Goal: Task Accomplishment & Management: Manage account settings

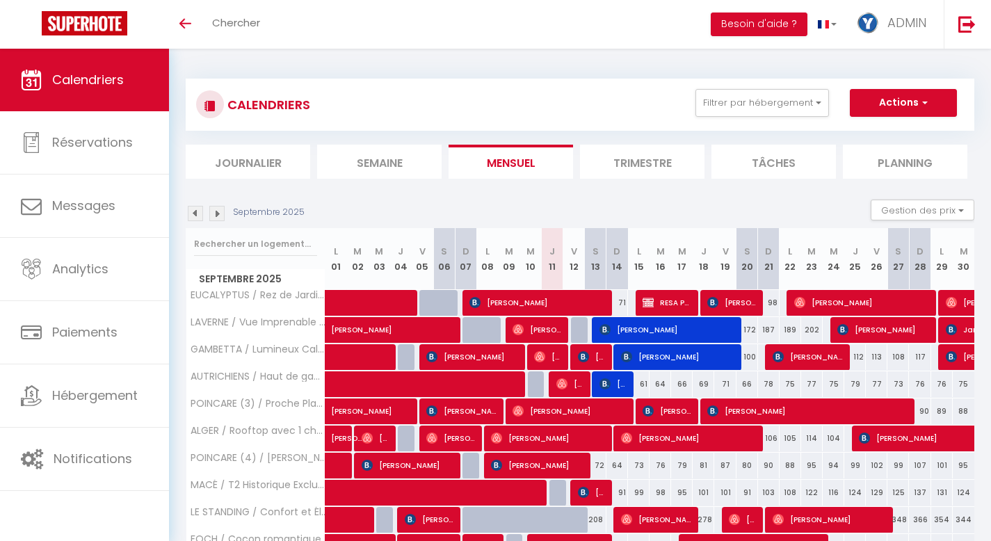
click at [661, 160] on li "Trimestre" at bounding box center [642, 162] width 124 height 34
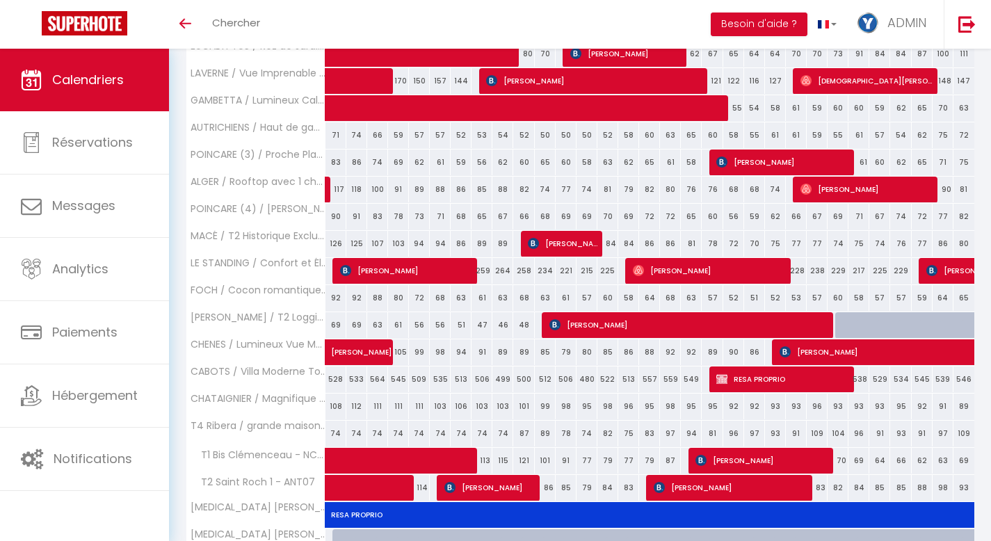
scroll to position [934, 0]
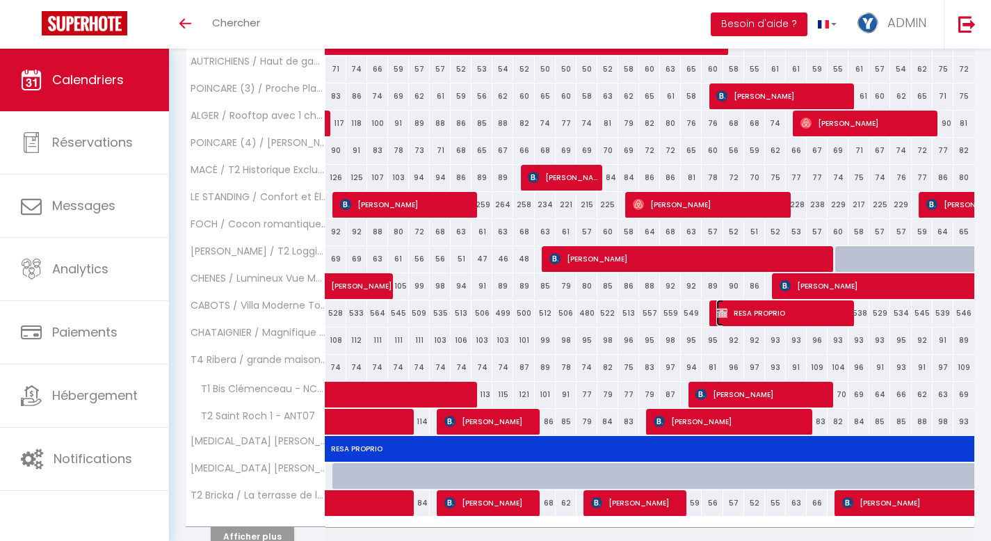
click at [776, 314] on span "RESA PROPRIO" at bounding box center [784, 313] width 136 height 26
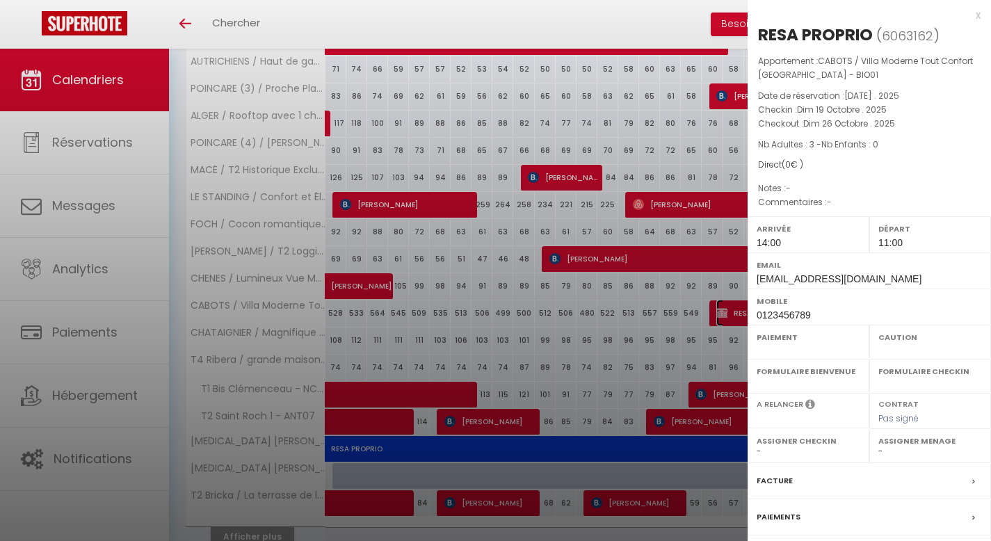
select select "OK"
select select "KO"
select select "0"
select select "1"
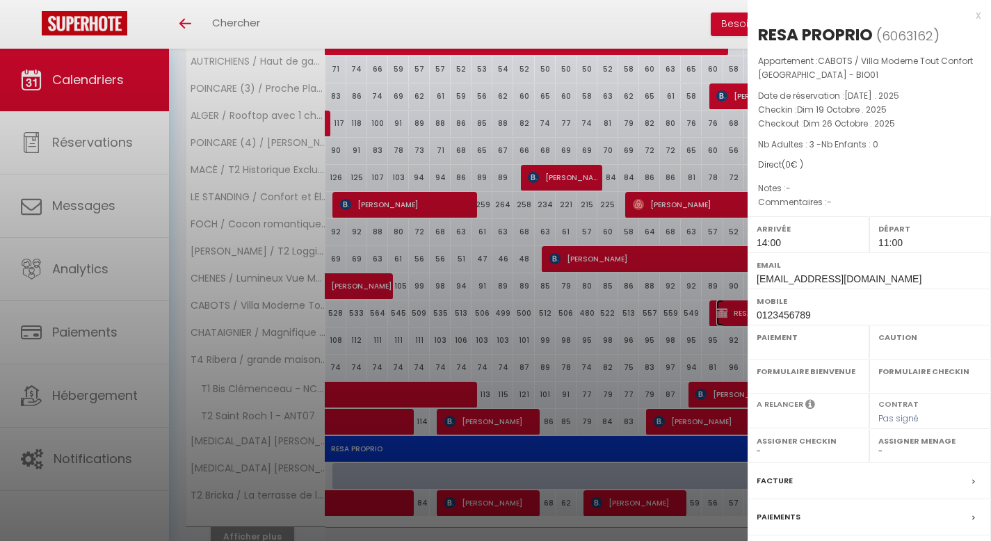
select select "47571"
select select "28564"
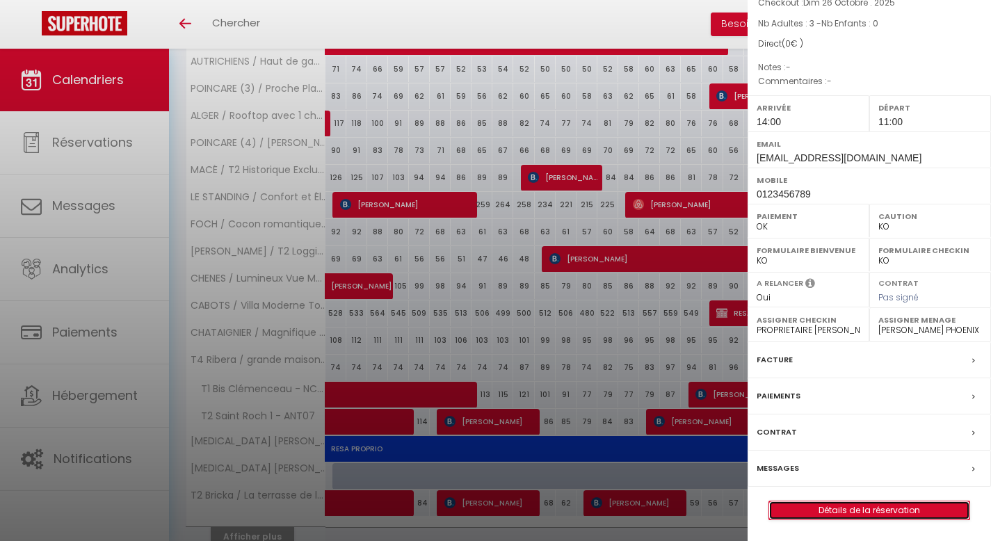
click at [776, 515] on link "Détails de la réservation" at bounding box center [869, 510] width 200 height 18
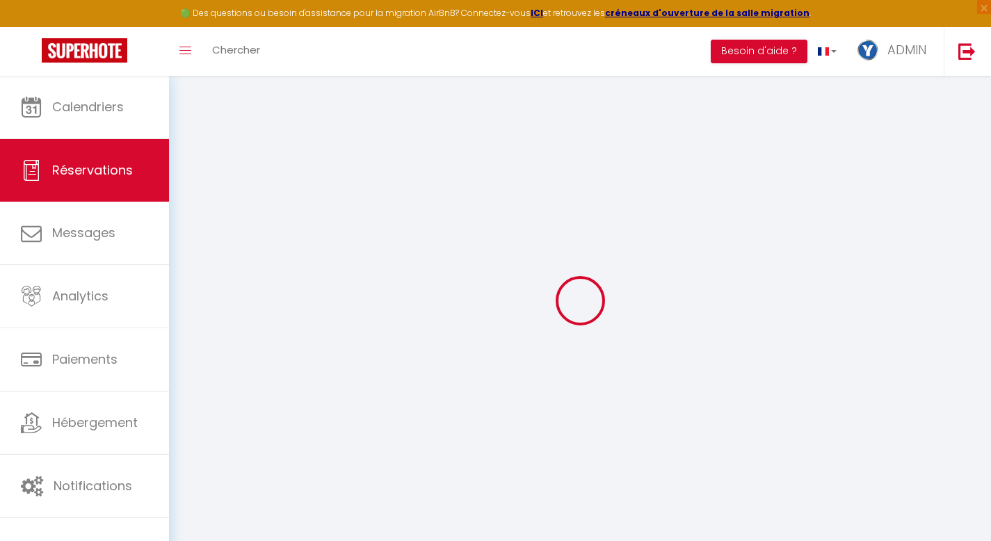
select select
checkbox input "false"
select select
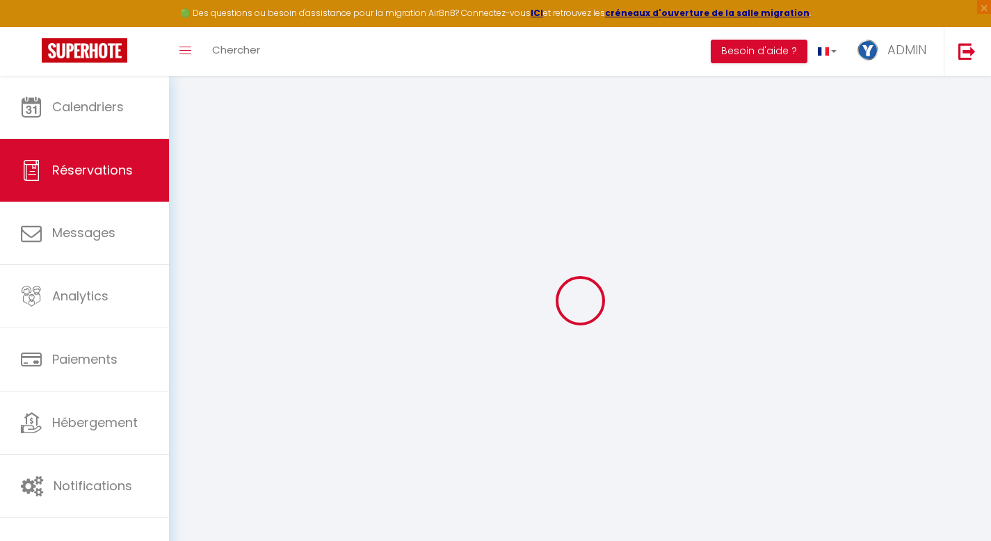
select select
checkbox input "false"
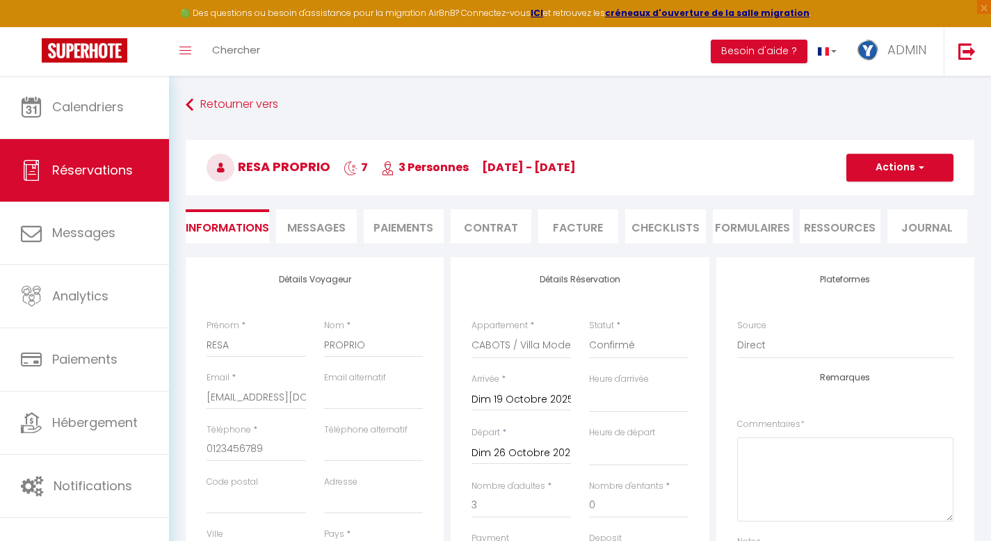
select select
checkbox input "false"
select select
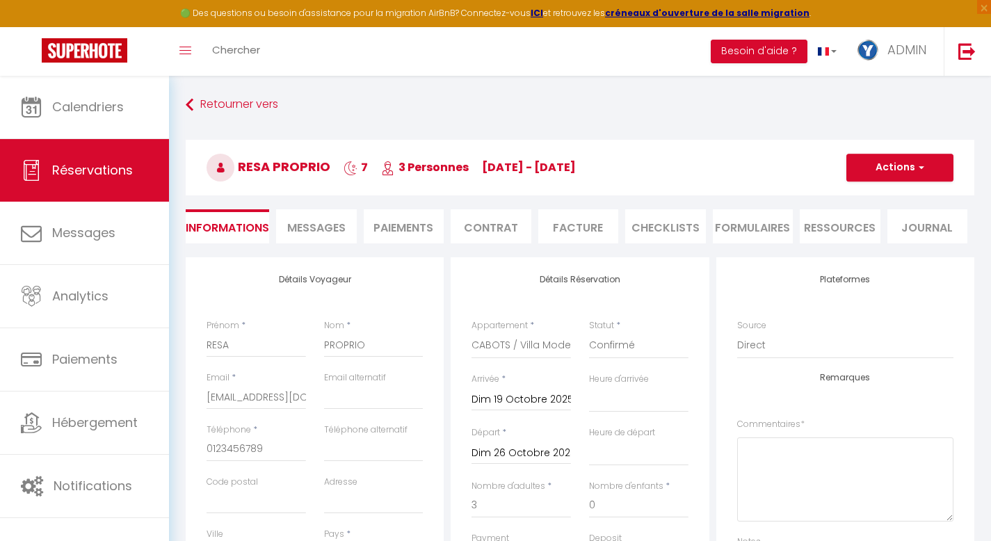
checkbox input "false"
select select "14:00"
select select "11:00"
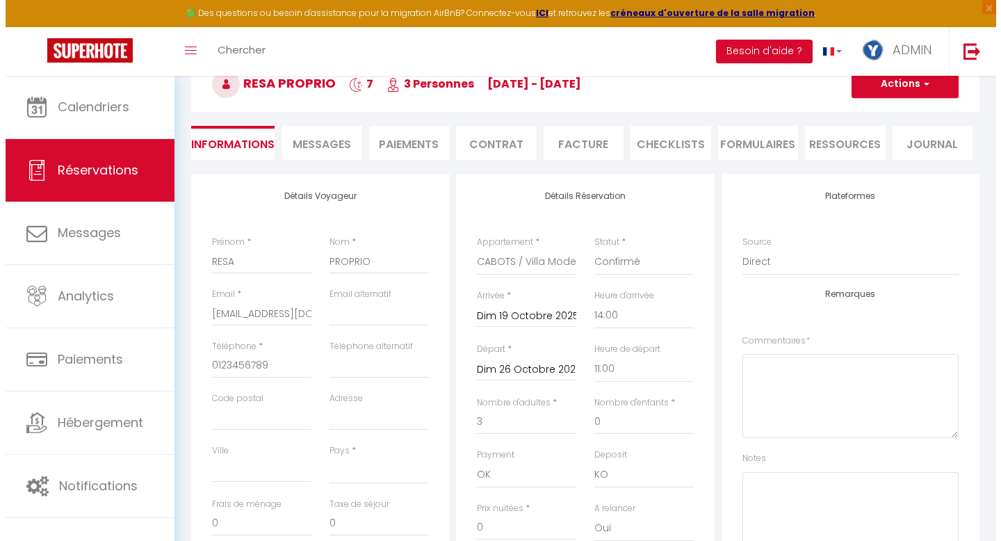
scroll to position [81, 0]
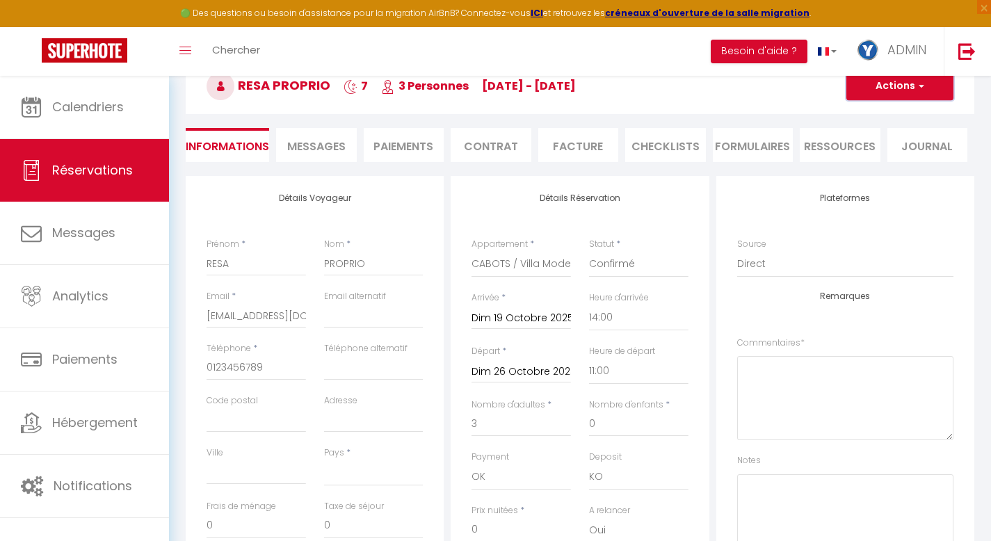
click at [776, 90] on button "Actions" at bounding box center [899, 86] width 107 height 28
click at [776, 149] on link "Supprimer" at bounding box center [886, 153] width 110 height 18
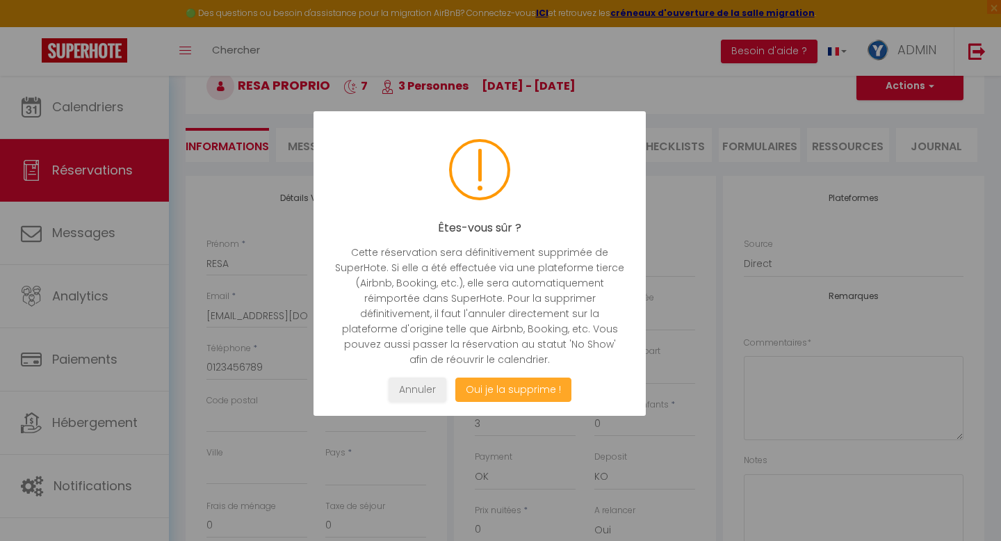
click at [534, 391] on button "Oui je la supprime !" at bounding box center [513, 390] width 116 height 24
select select "not_cancelled"
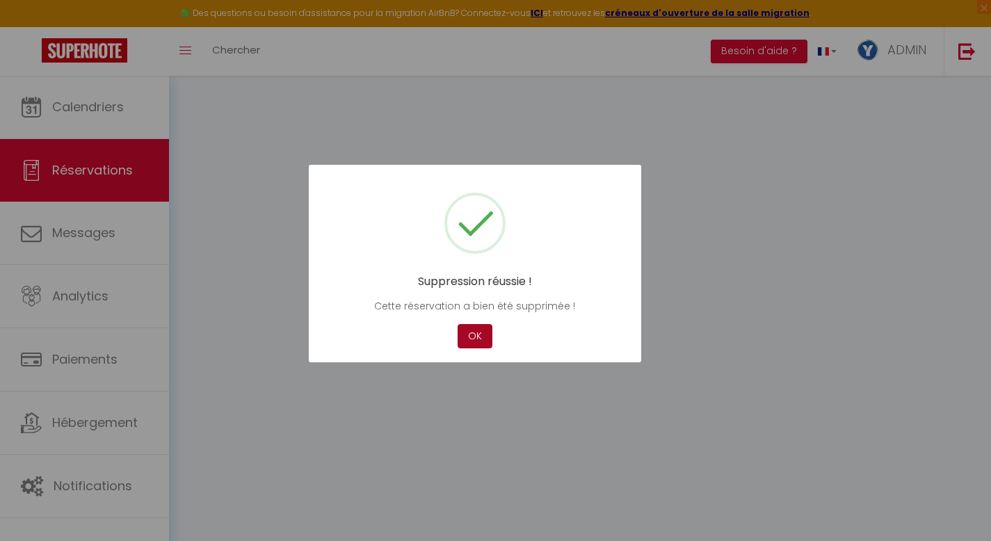
scroll to position [81, 0]
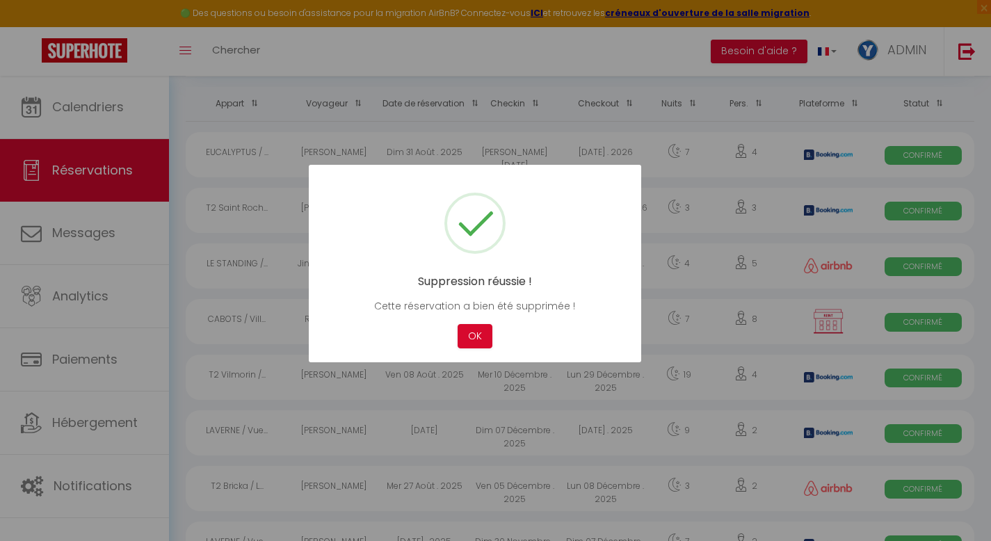
click at [99, 103] on div at bounding box center [495, 270] width 991 height 541
click at [471, 341] on button "OK" at bounding box center [474, 336] width 35 height 24
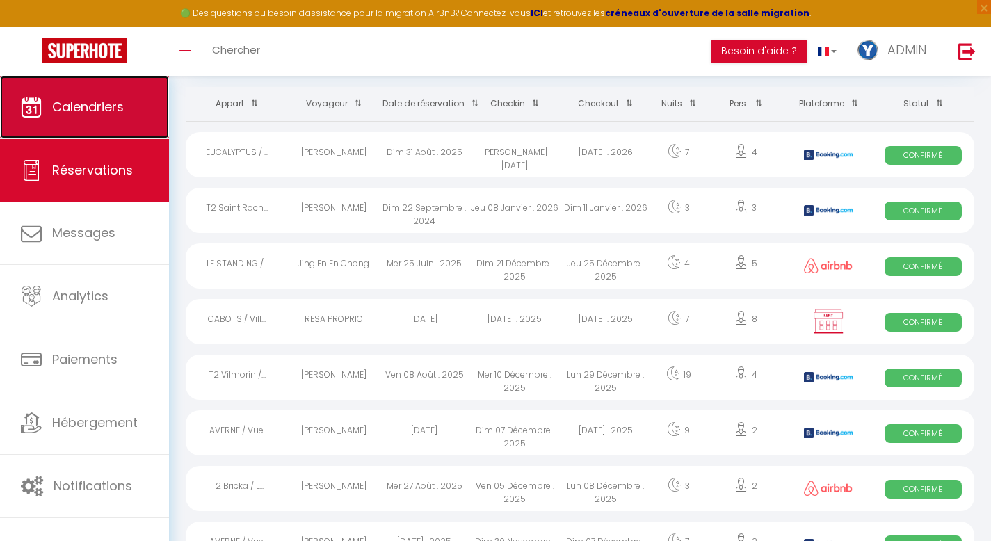
click at [104, 99] on span "Calendriers" at bounding box center [88, 106] width 72 height 17
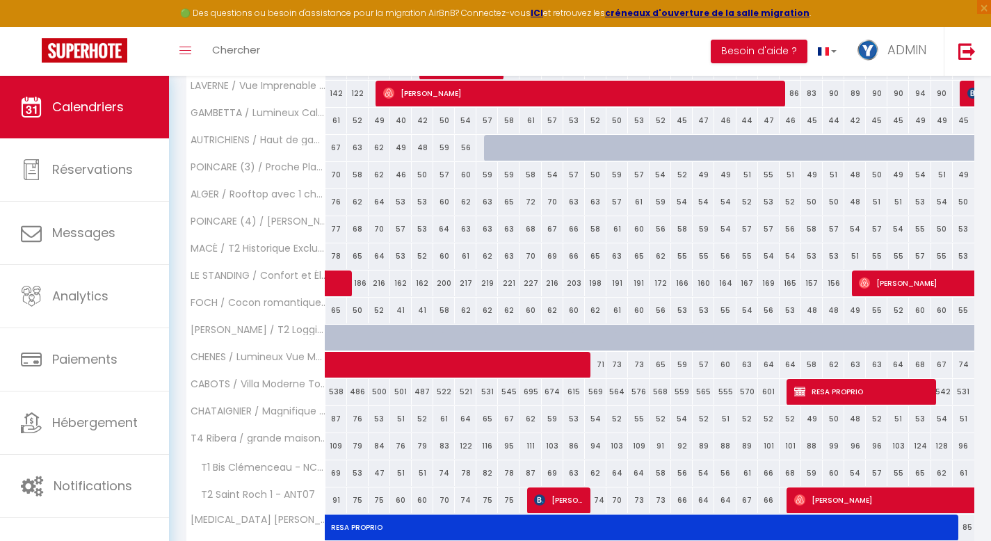
scroll to position [1508, 0]
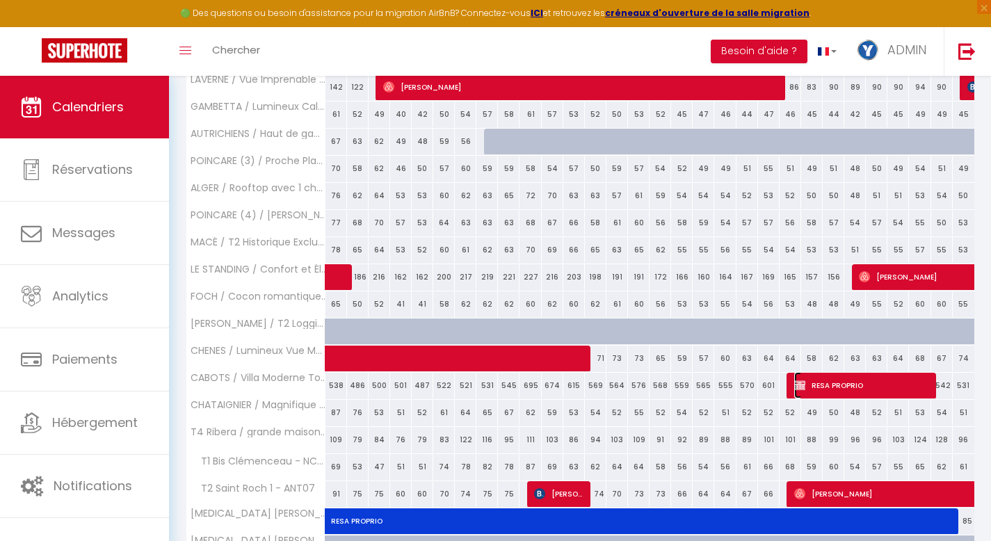
click at [776, 376] on span "RESA PROPRIO" at bounding box center [862, 385] width 136 height 26
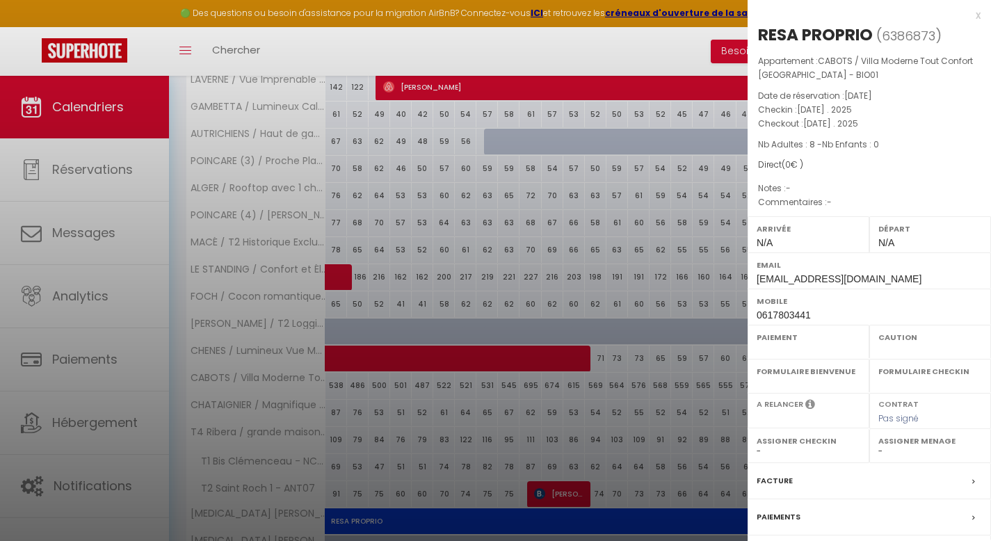
select select "OK"
select select "KO"
select select "0"
select select "1"
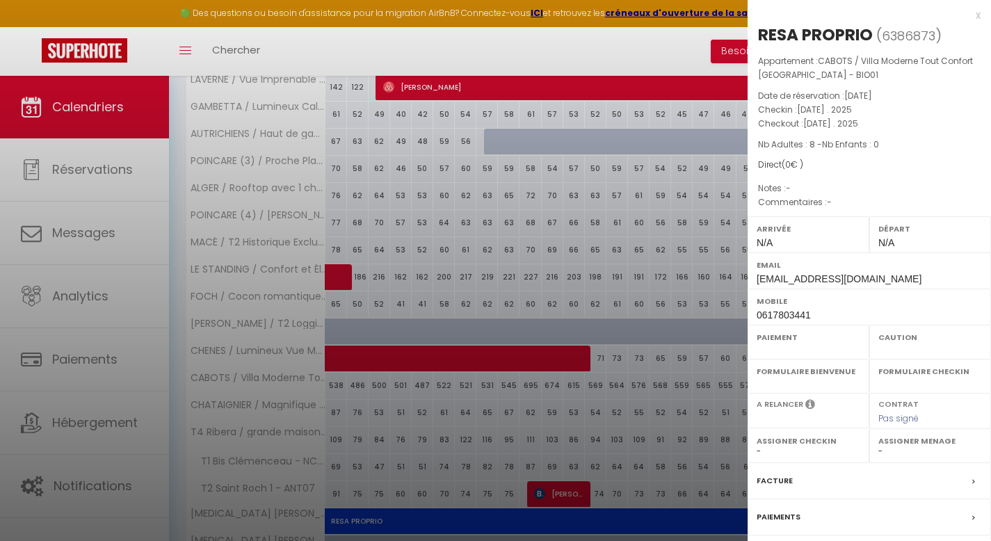
select select "48345"
select select "28564"
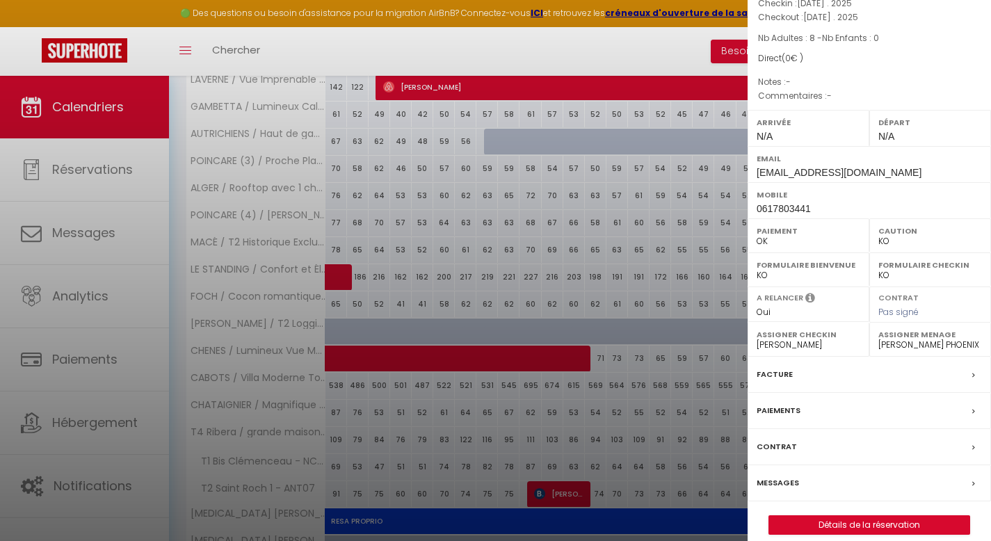
scroll to position [121, 0]
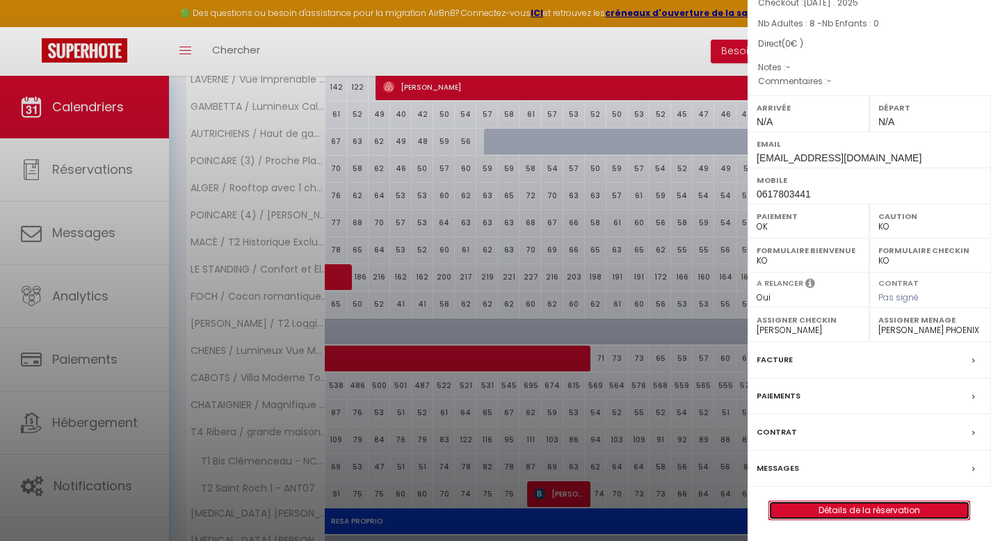
click at [776, 508] on link "Détails de la réservation" at bounding box center [869, 510] width 200 height 18
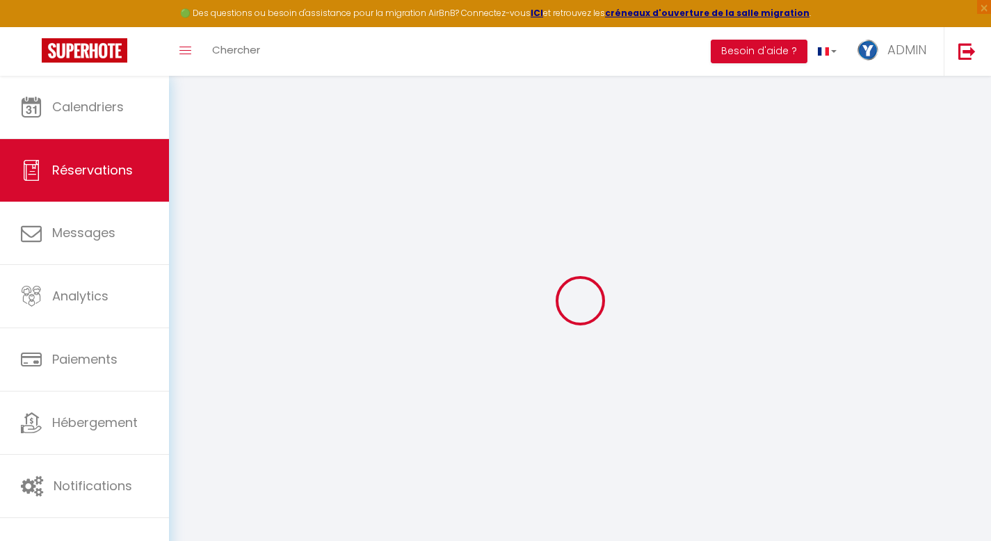
select select
checkbox input "false"
select select
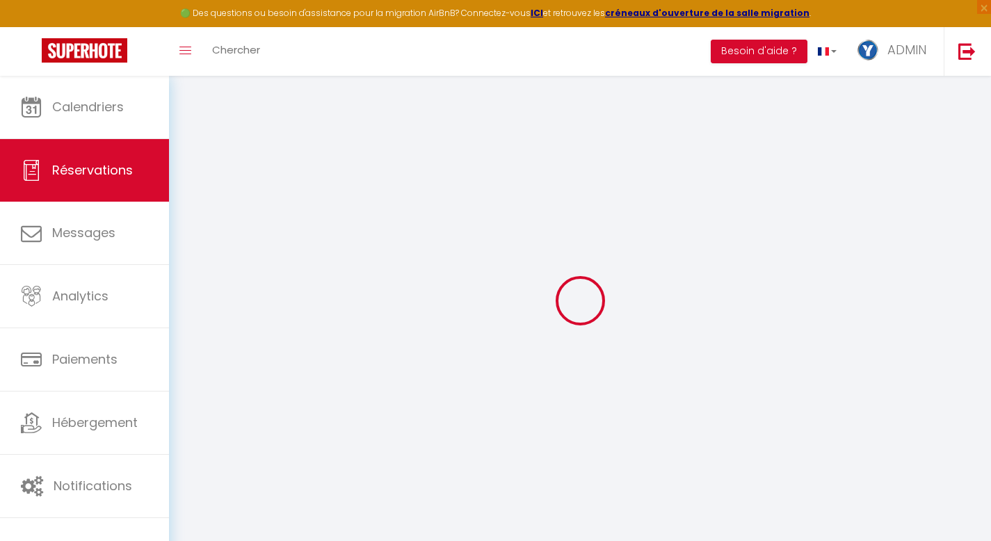
checkbox input "false"
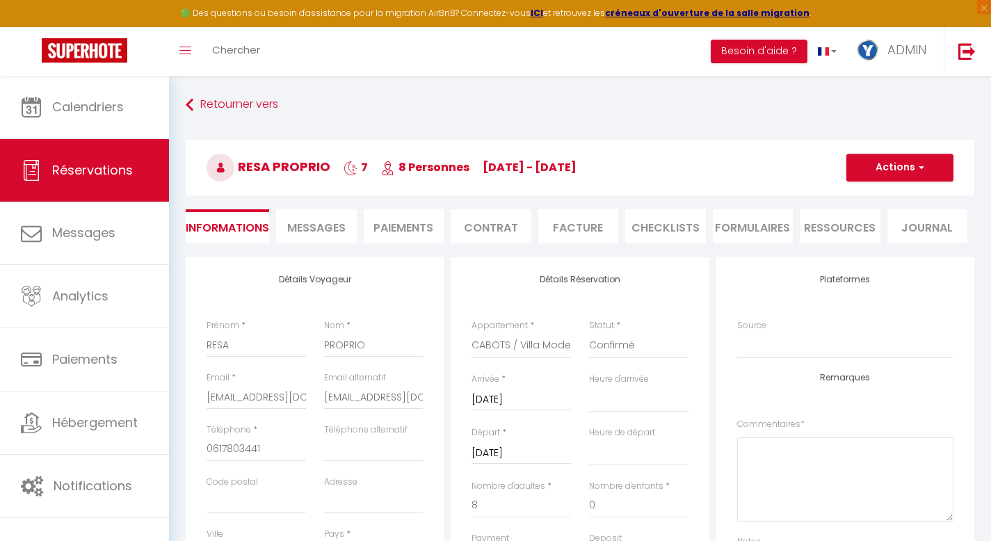
select select
checkbox input "false"
select select
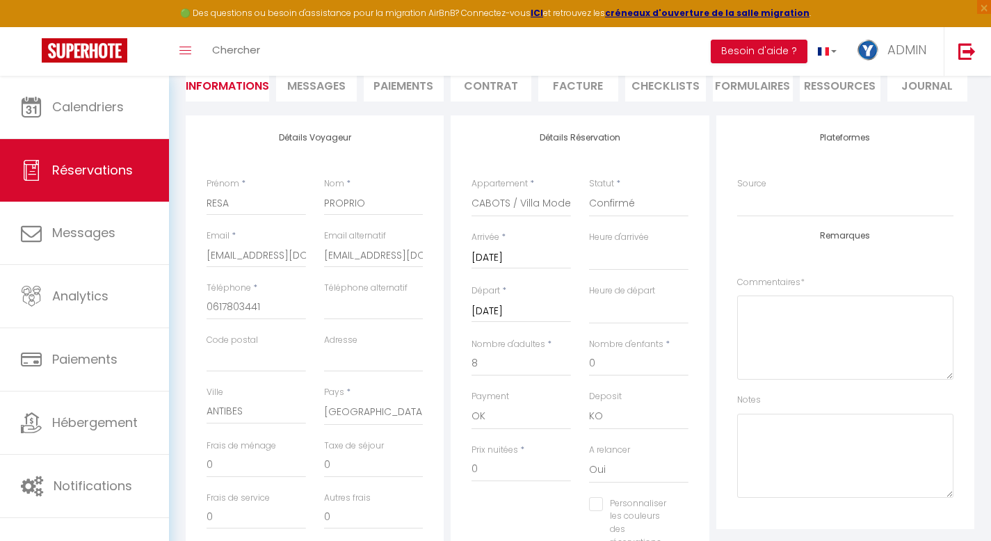
scroll to position [143, 0]
click at [531, 307] on input "[DATE]" at bounding box center [520, 311] width 99 height 18
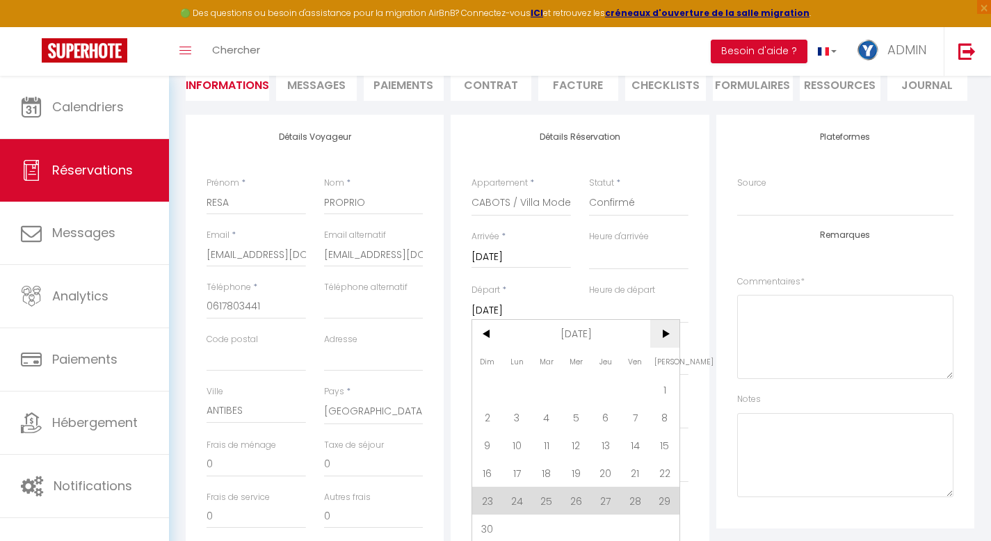
click at [666, 332] on span ">" at bounding box center [665, 334] width 30 height 28
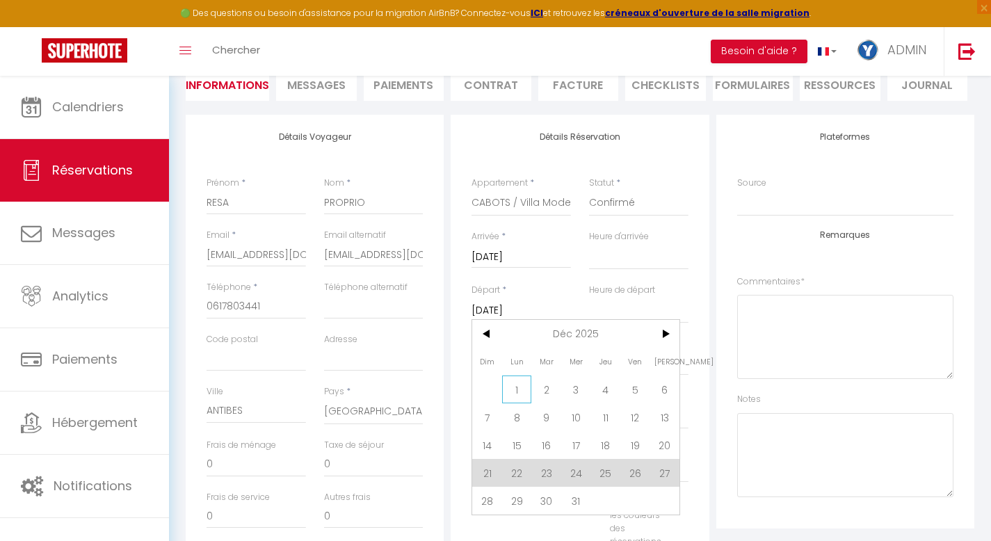
click at [515, 389] on span "1" at bounding box center [517, 389] width 30 height 28
select select
type input "Lun 01 Décembre 2025"
select select
checkbox input "false"
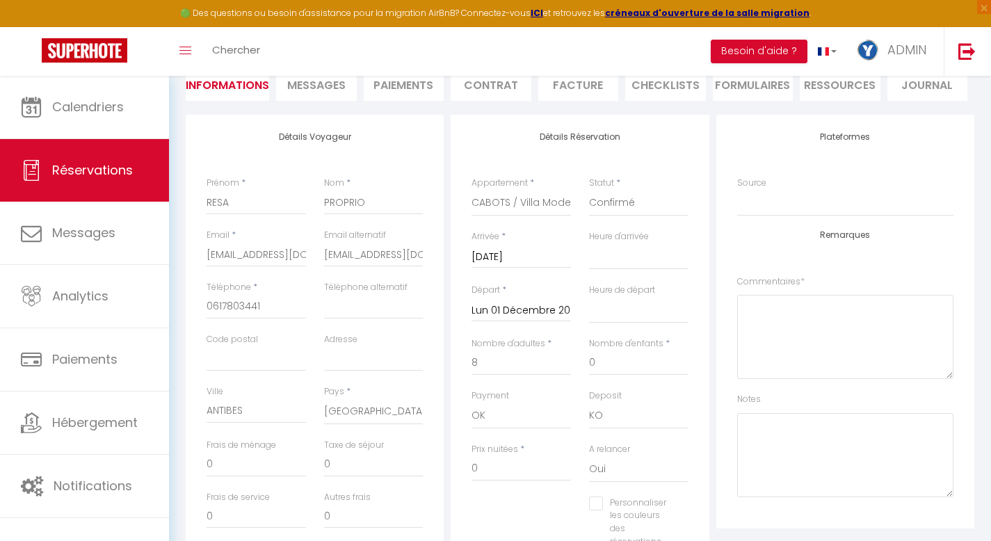
type input "648"
type input "307.44"
select select
type input "4590"
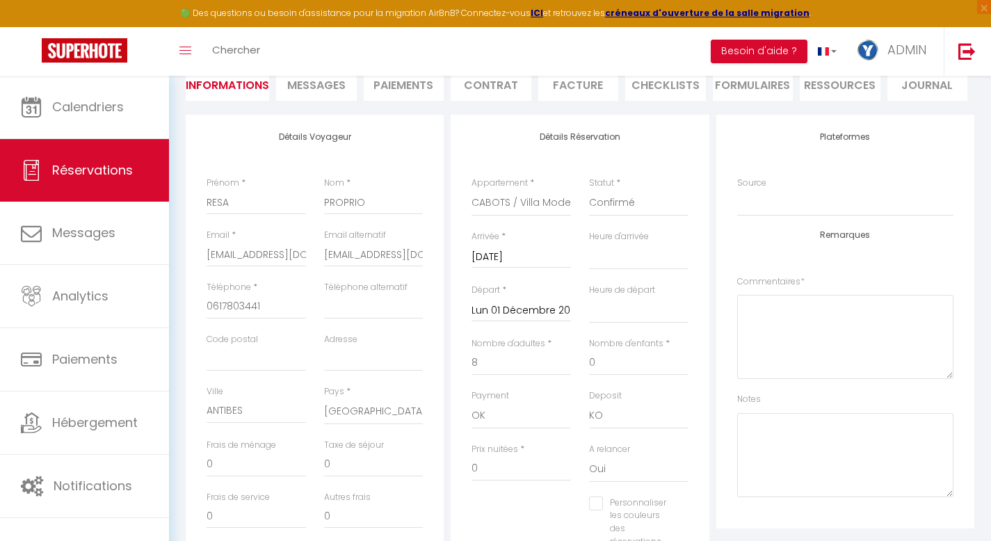
checkbox input "false"
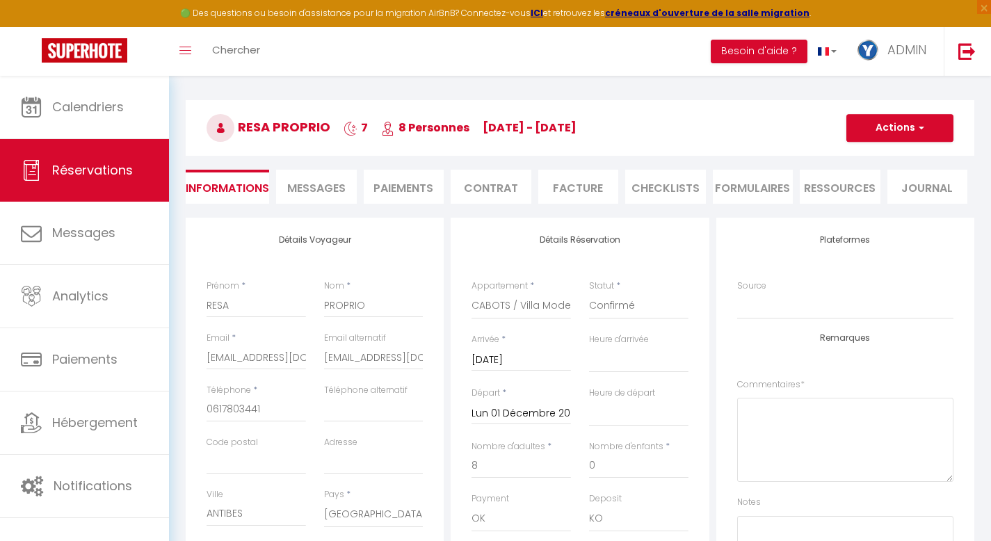
scroll to position [0, 0]
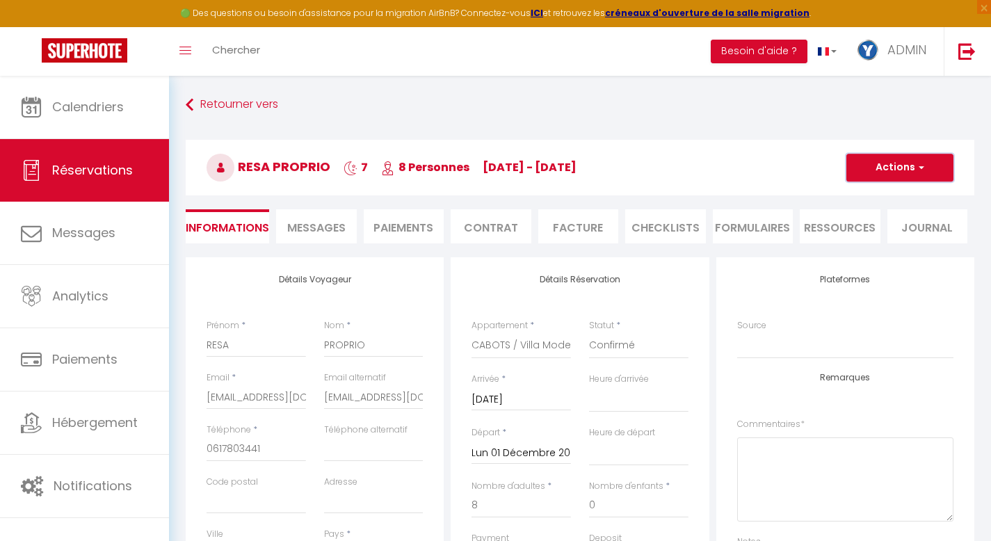
click at [776, 162] on span "button" at bounding box center [919, 167] width 8 height 13
click at [776, 202] on link "Enregistrer" at bounding box center [886, 198] width 110 height 18
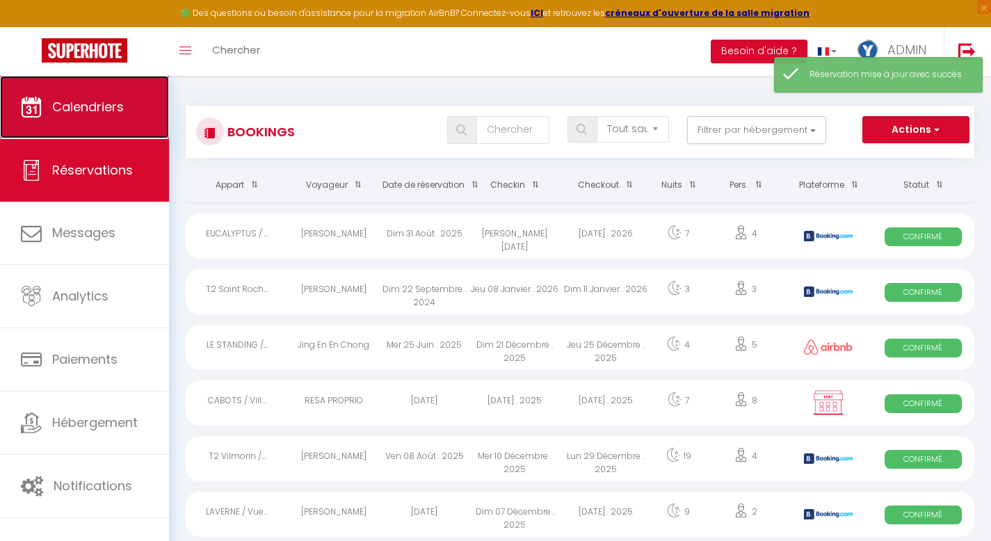
click at [106, 113] on span "Calendriers" at bounding box center [88, 106] width 72 height 17
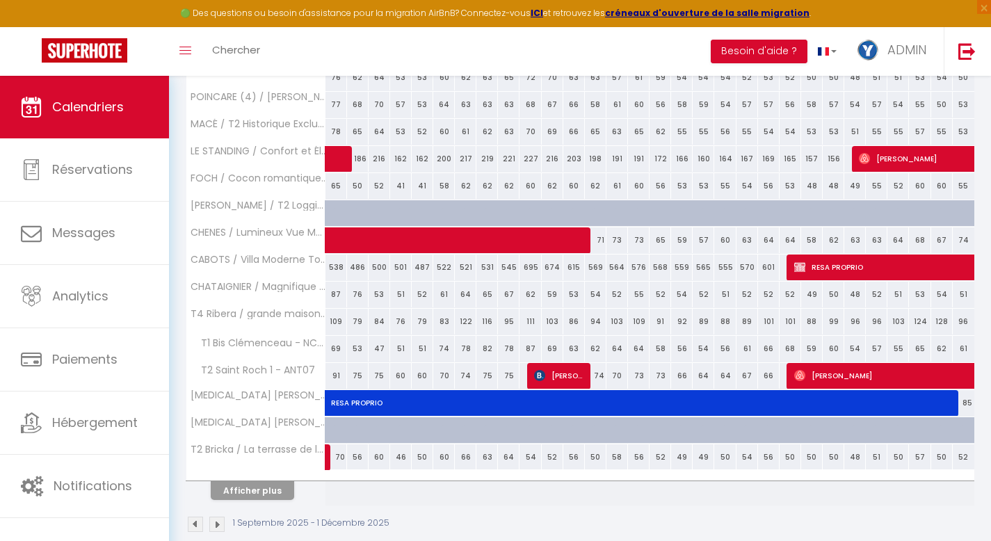
scroll to position [1649, 0]
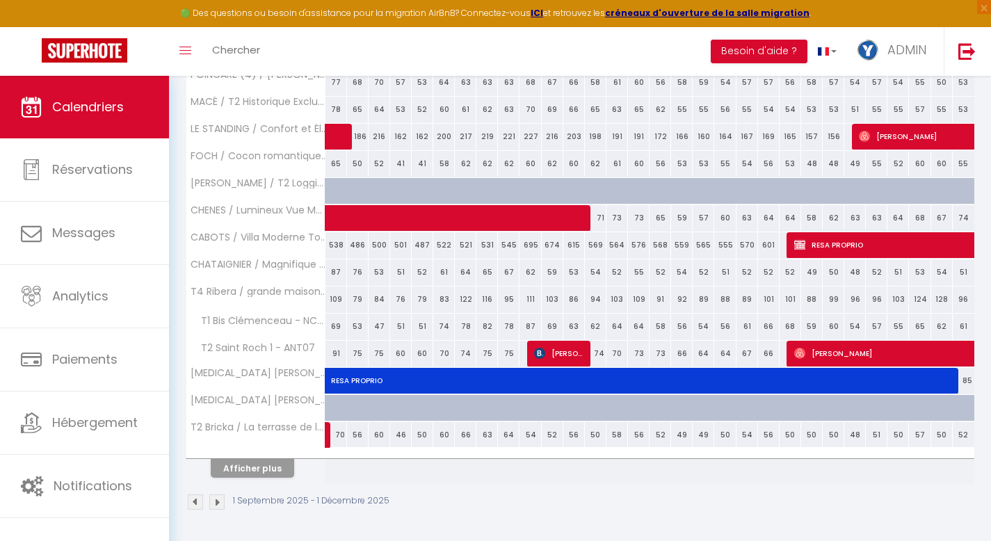
click at [216, 505] on img at bounding box center [216, 501] width 15 height 15
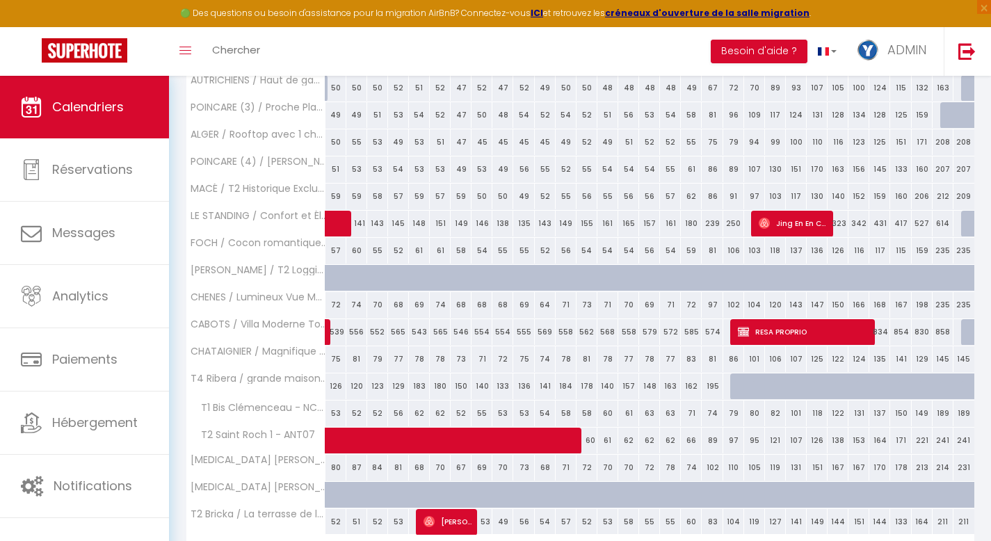
scroll to position [328, 0]
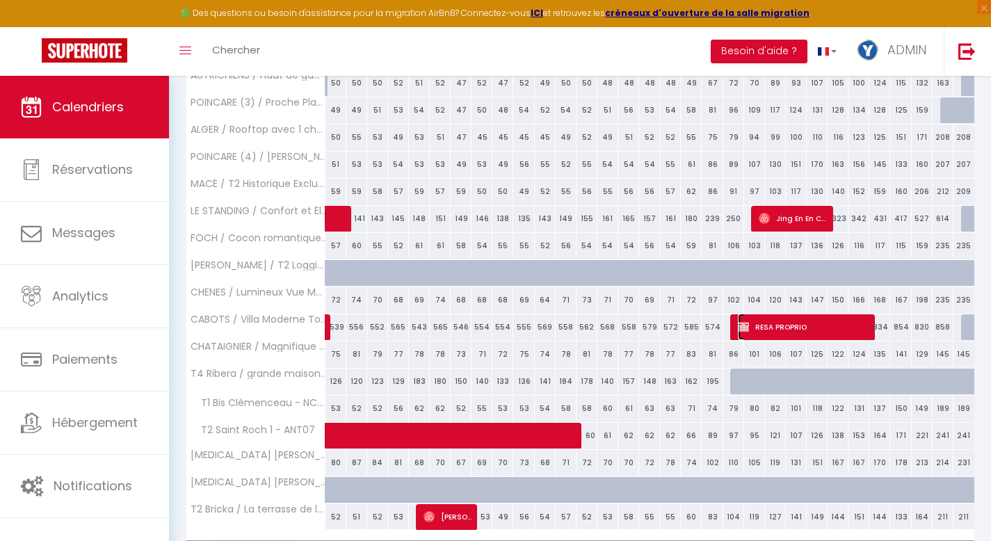
click at [776, 330] on span "RESA PROPRIO" at bounding box center [804, 327] width 132 height 26
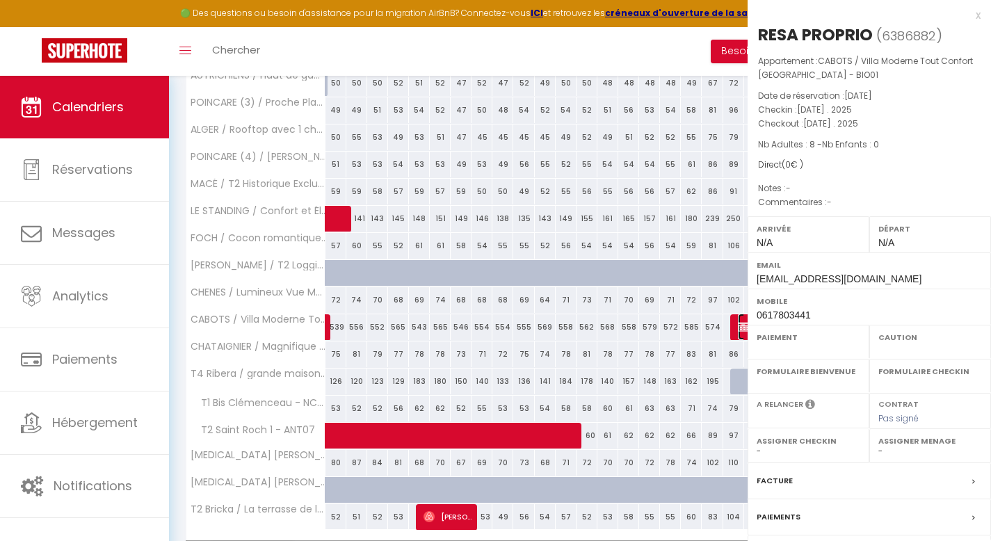
select select "OK"
select select "KO"
select select "0"
select select "1"
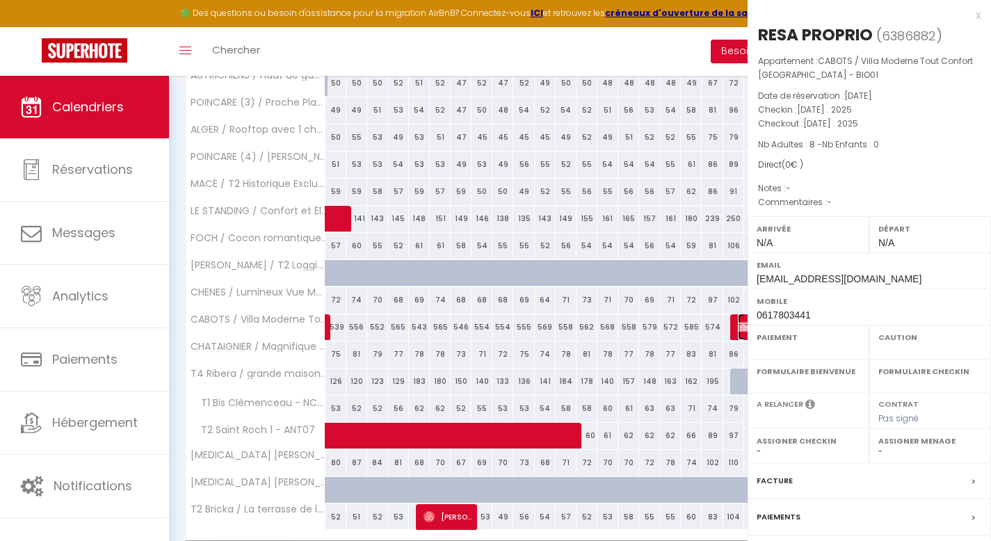
select select "48345"
select select "28564"
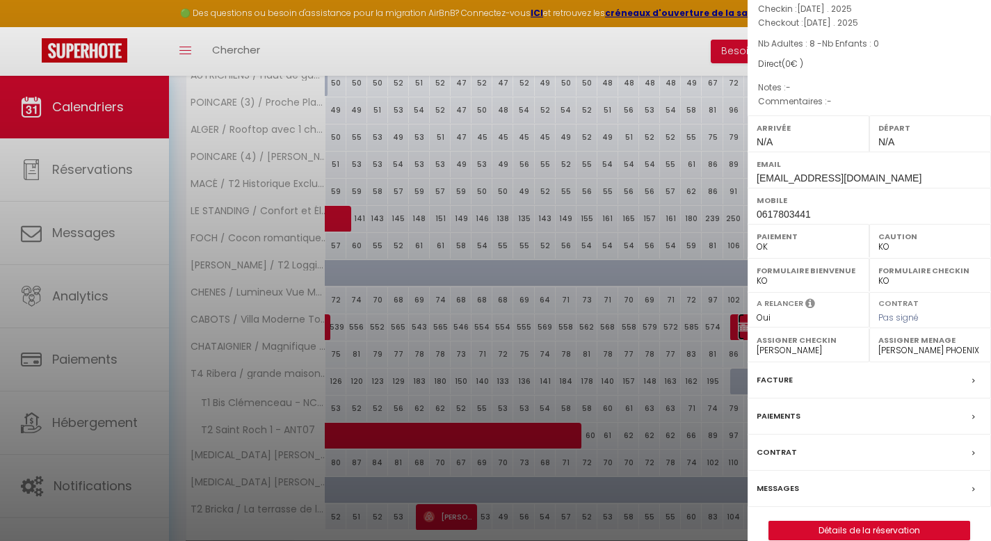
scroll to position [102, 0]
click at [776, 524] on link "Détails de la réservation" at bounding box center [869, 529] width 200 height 18
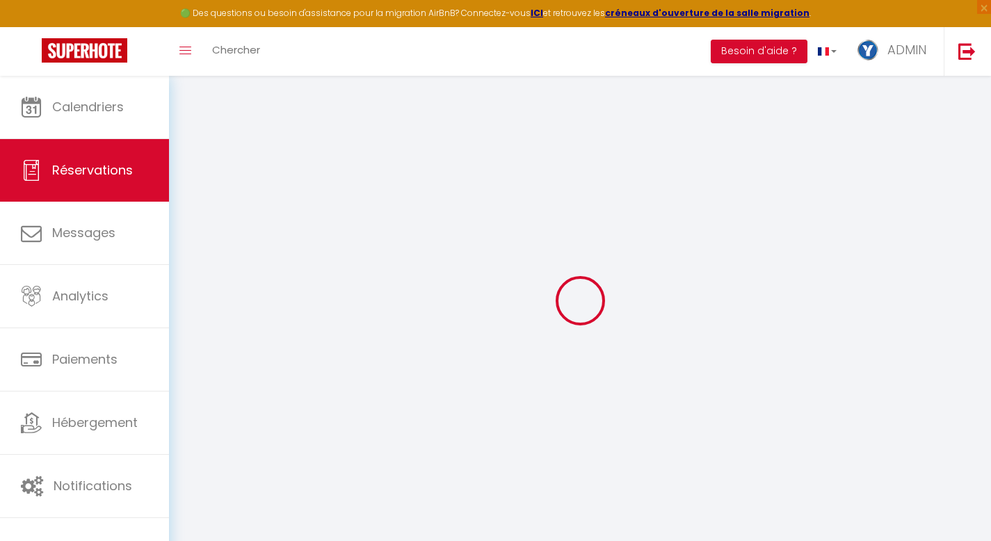
select select
checkbox input "false"
select select
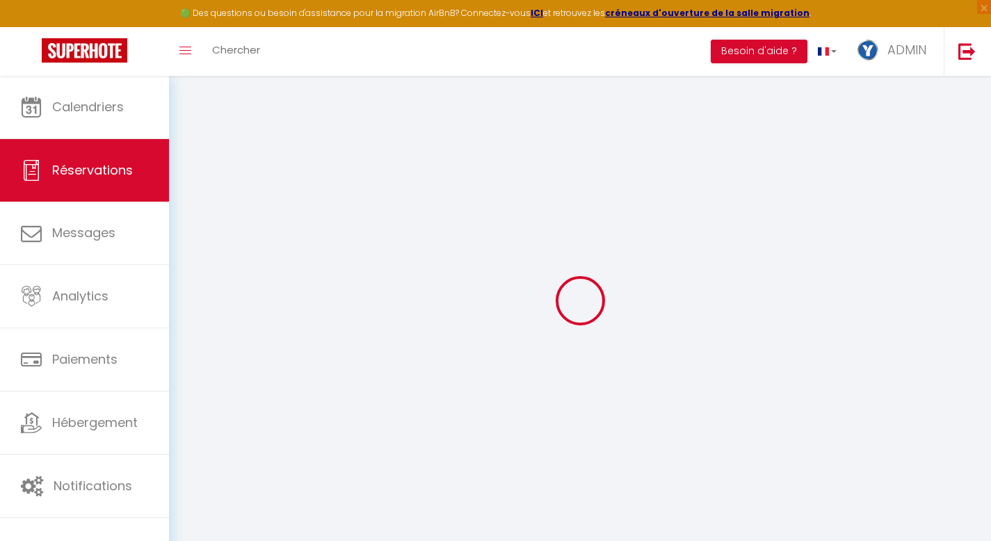
checkbox input "false"
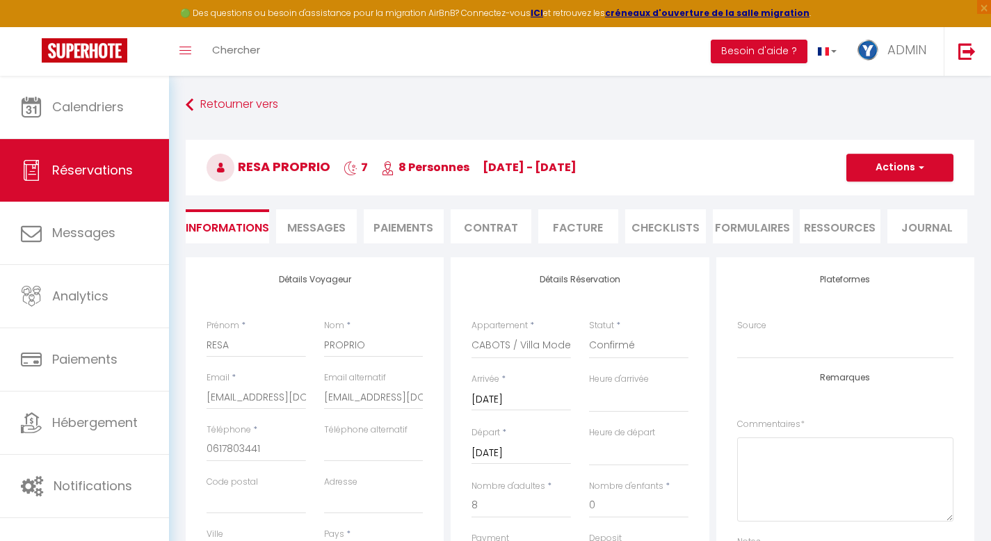
select select
checkbox input "false"
select select
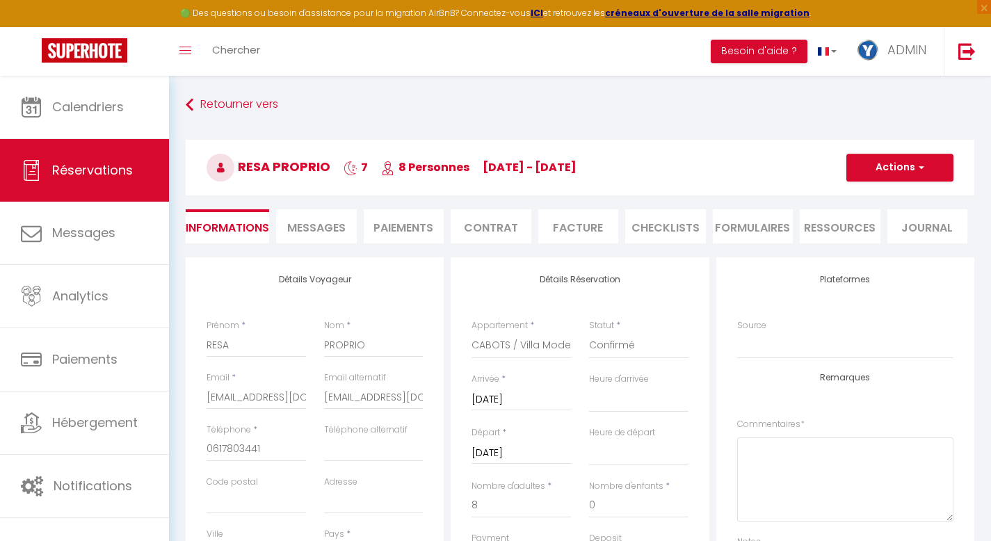
click at [526, 398] on input "[DATE]" at bounding box center [520, 400] width 99 height 18
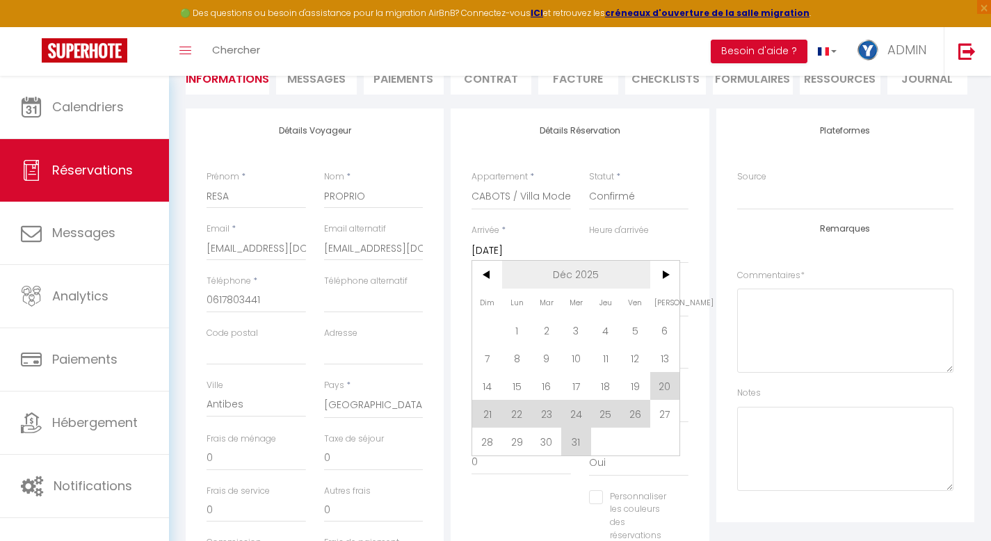
scroll to position [157, 0]
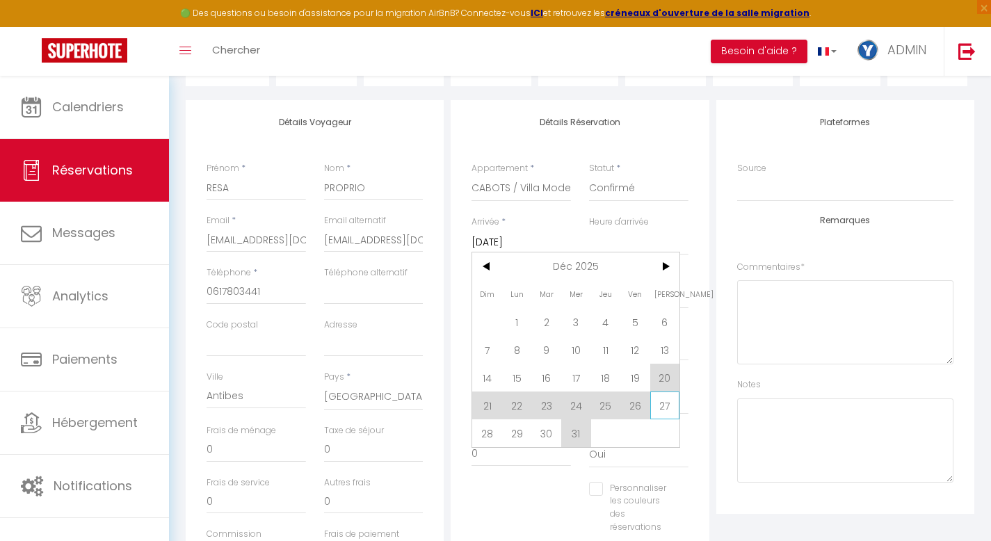
click at [667, 402] on span "27" at bounding box center [665, 405] width 30 height 28
type input "[DATE]"
select select
checkbox input "false"
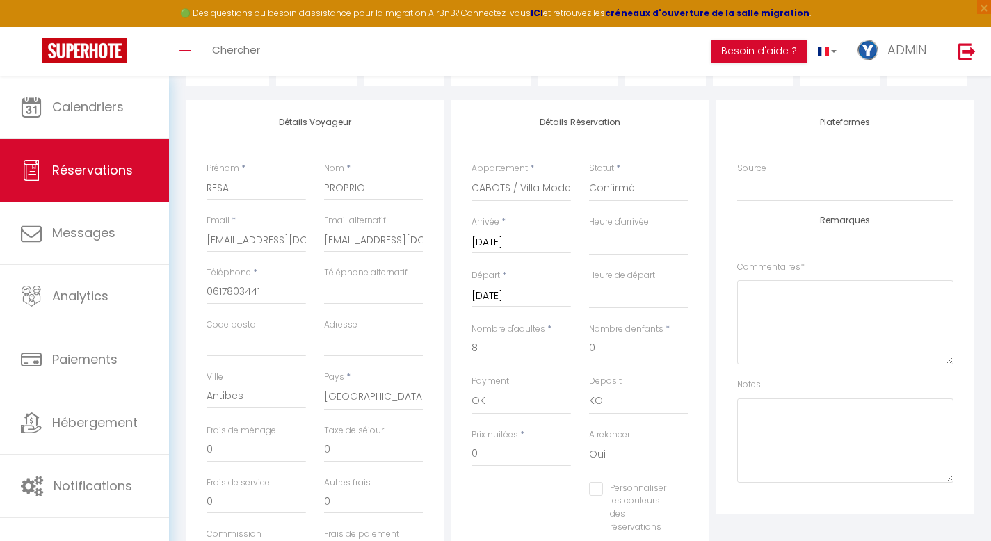
select select
checkbox input "false"
click at [561, 294] on input "[DATE]" at bounding box center [520, 296] width 99 height 18
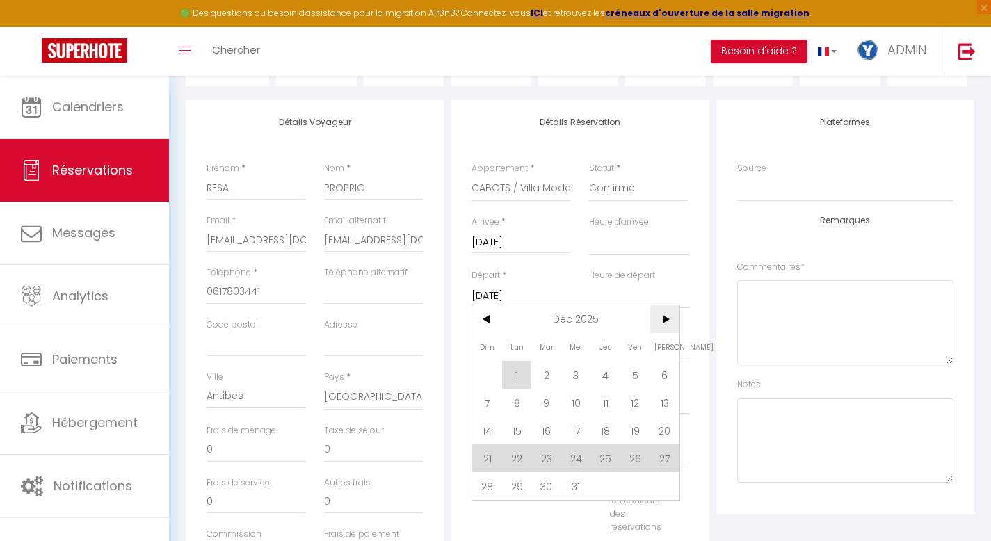
click at [667, 318] on span ">" at bounding box center [665, 319] width 30 height 28
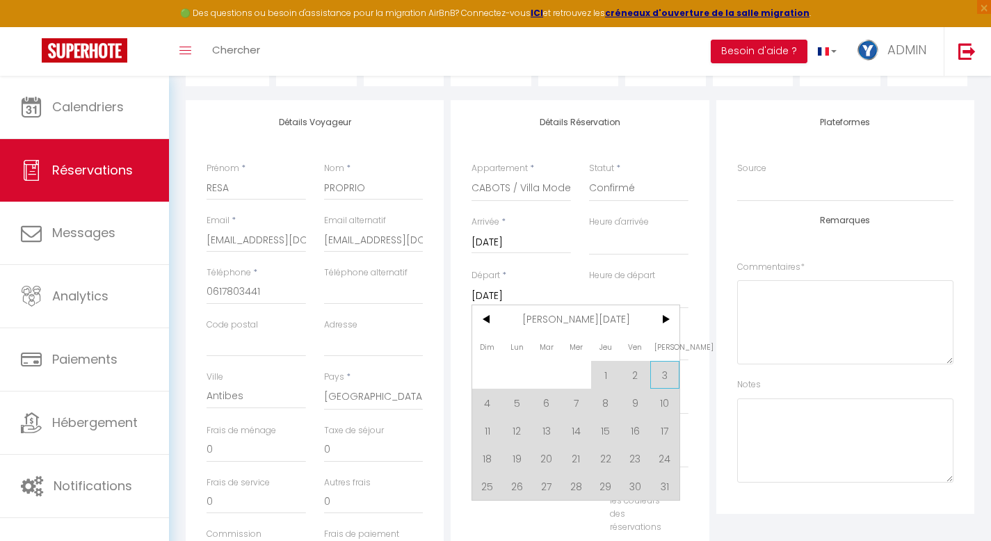
click at [661, 374] on span "3" at bounding box center [665, 375] width 30 height 28
select select
type input "[DATE]"
select select
checkbox input "false"
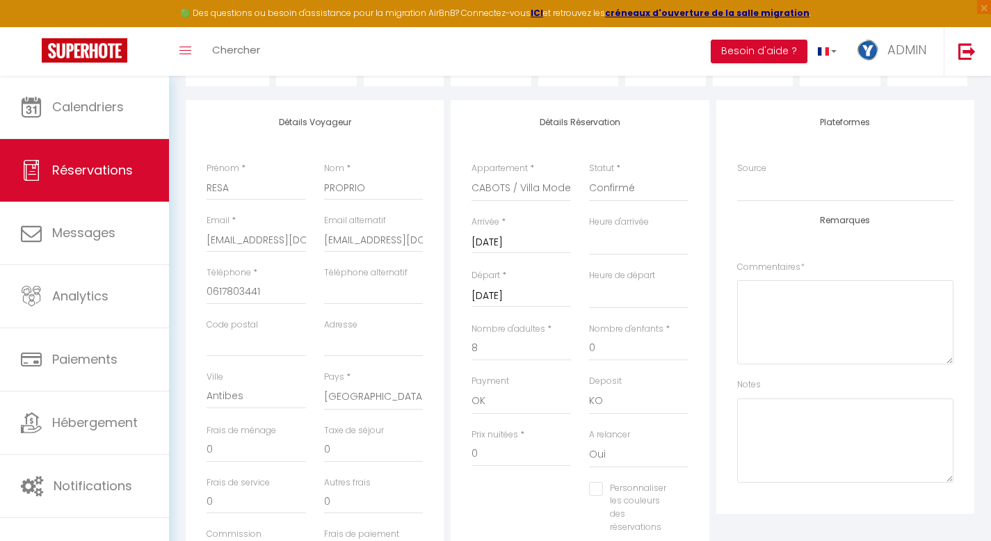
select select
checkbox input "false"
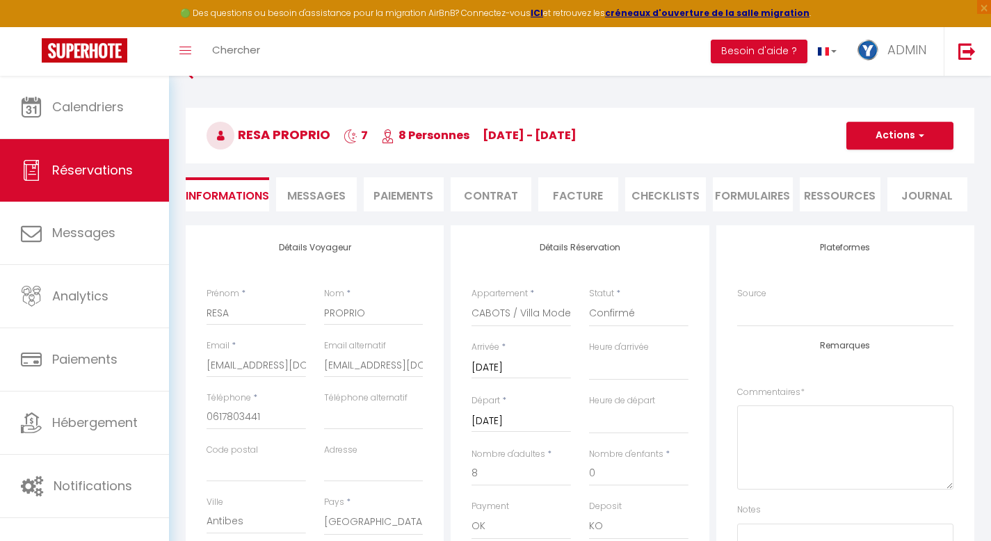
scroll to position [35, 0]
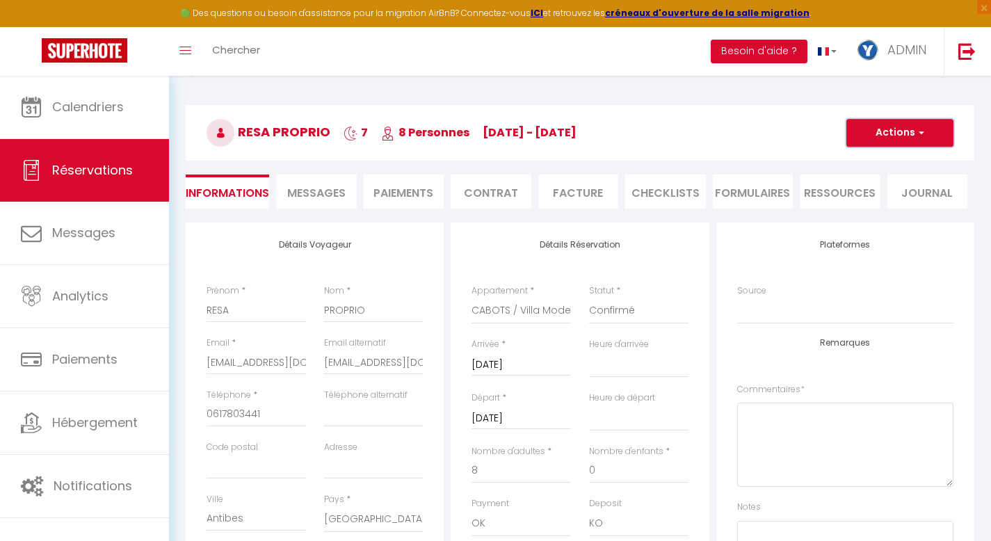
click at [776, 132] on button "Actions" at bounding box center [899, 133] width 107 height 28
click at [776, 162] on link "Enregistrer" at bounding box center [886, 163] width 110 height 18
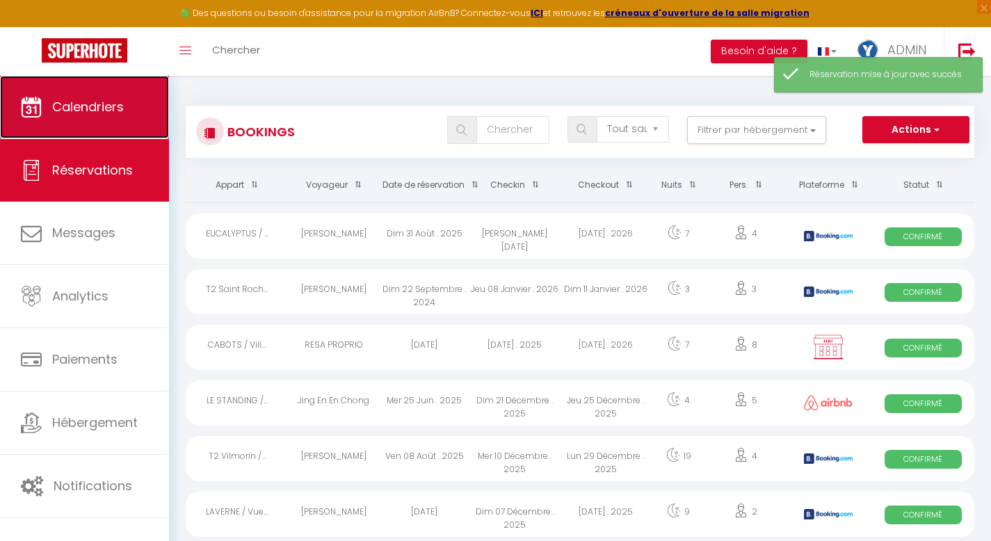
click at [59, 111] on span "Calendriers" at bounding box center [88, 106] width 72 height 17
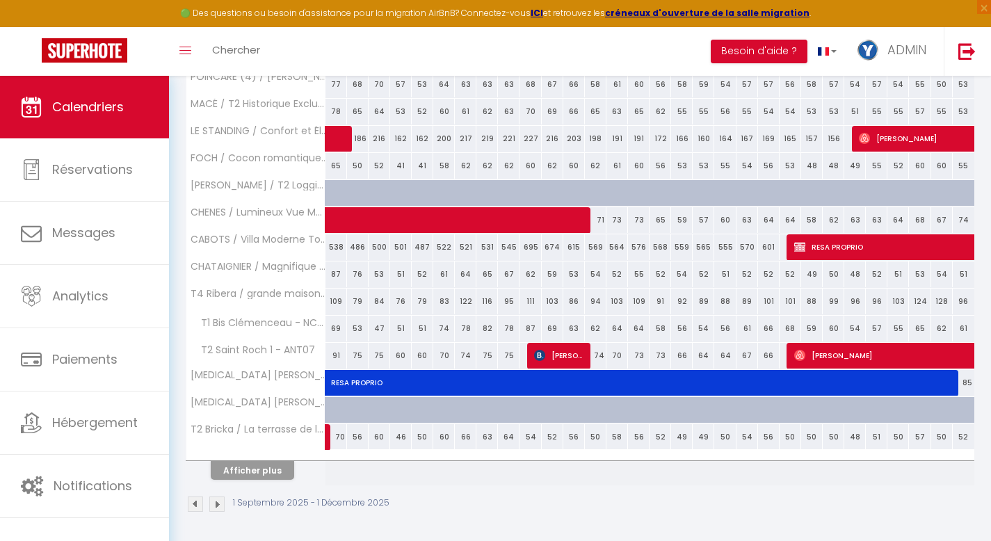
scroll to position [1649, 0]
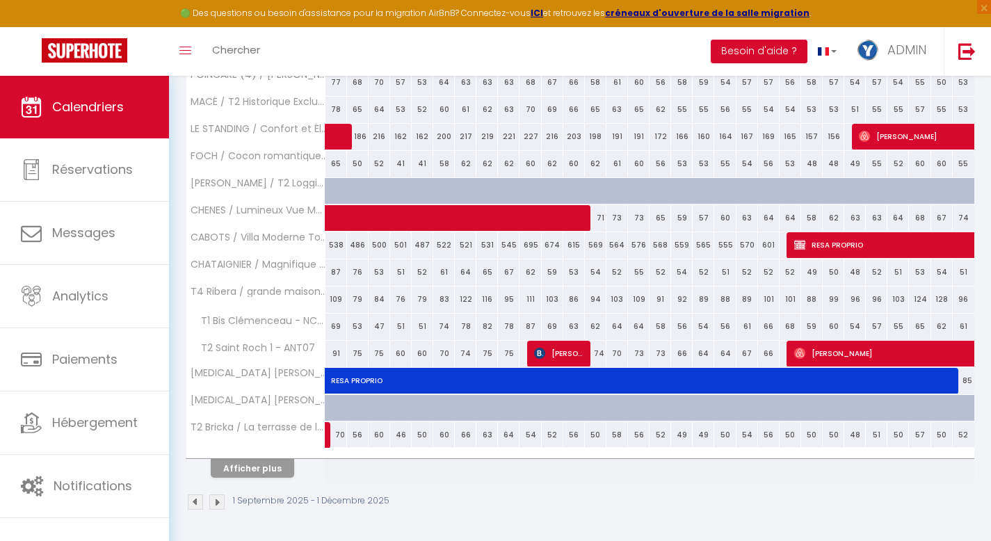
click at [216, 503] on img at bounding box center [216, 501] width 15 height 15
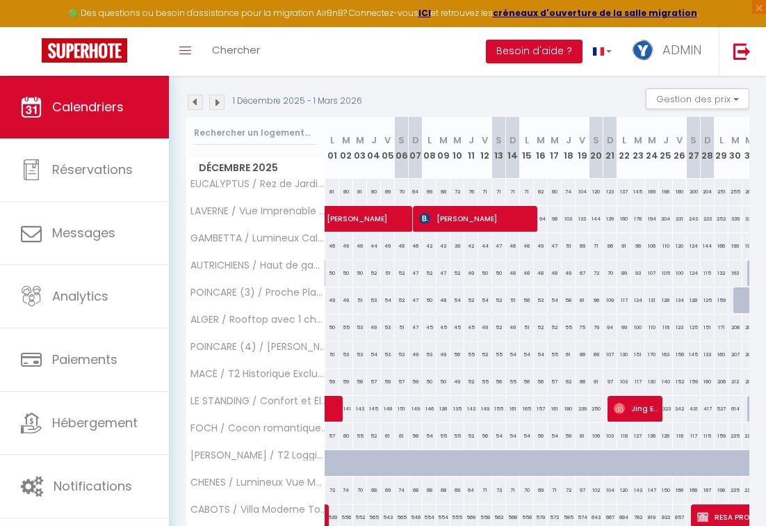
scroll to position [130, 0]
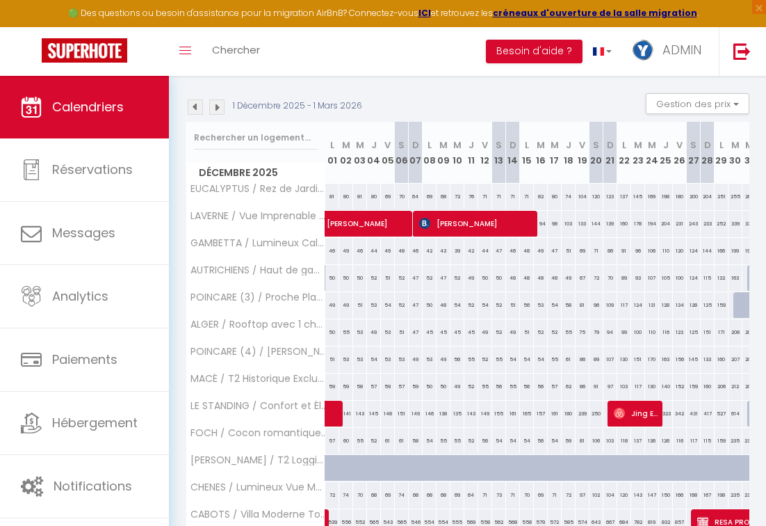
click at [193, 104] on img at bounding box center [195, 106] width 15 height 15
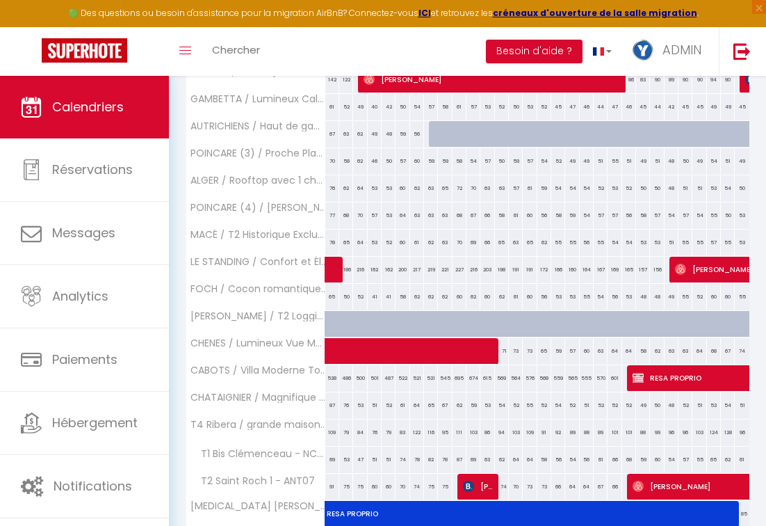
scroll to position [1513, 0]
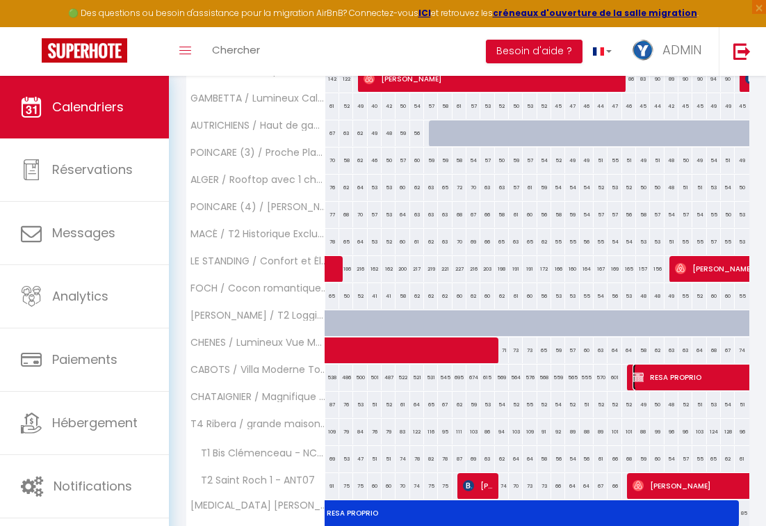
click at [660, 369] on span "RESA PROPRIO" at bounding box center [777, 377] width 288 height 26
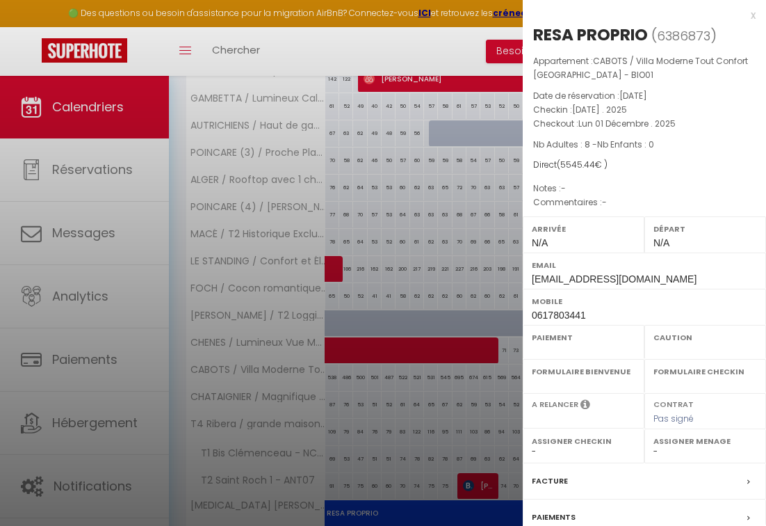
select select "OK"
select select "KO"
select select "0"
select select "1"
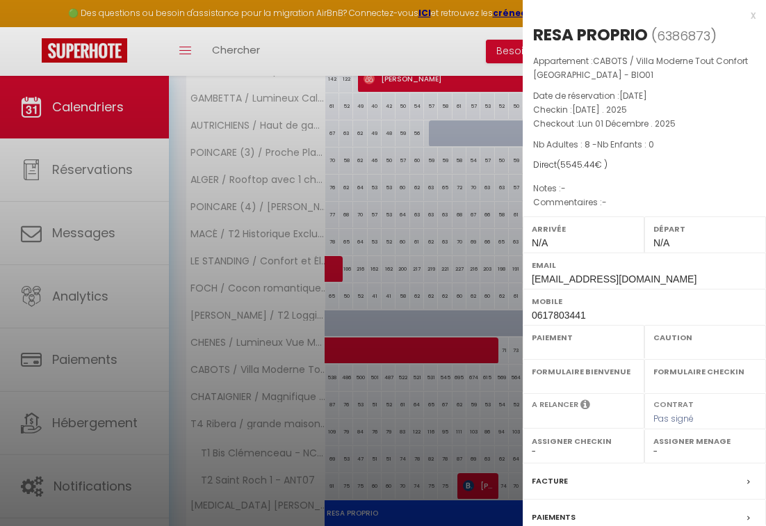
select select "48345"
select select "28564"
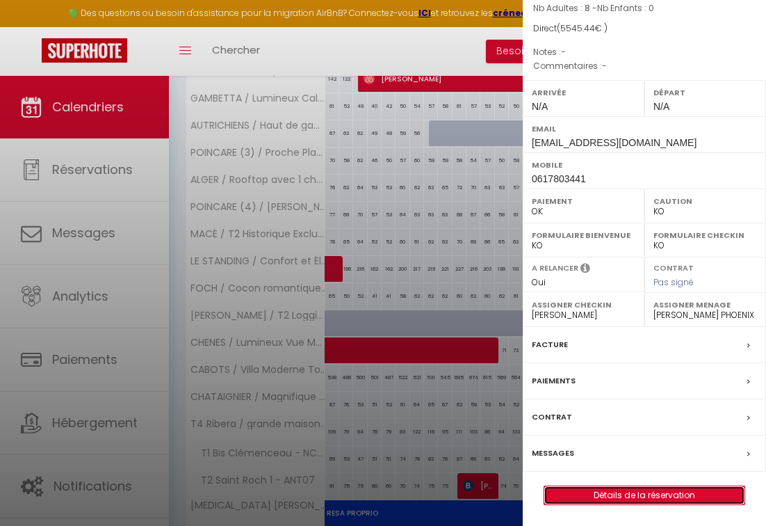
click at [624, 496] on link "Détails de la réservation" at bounding box center [644, 495] width 200 height 18
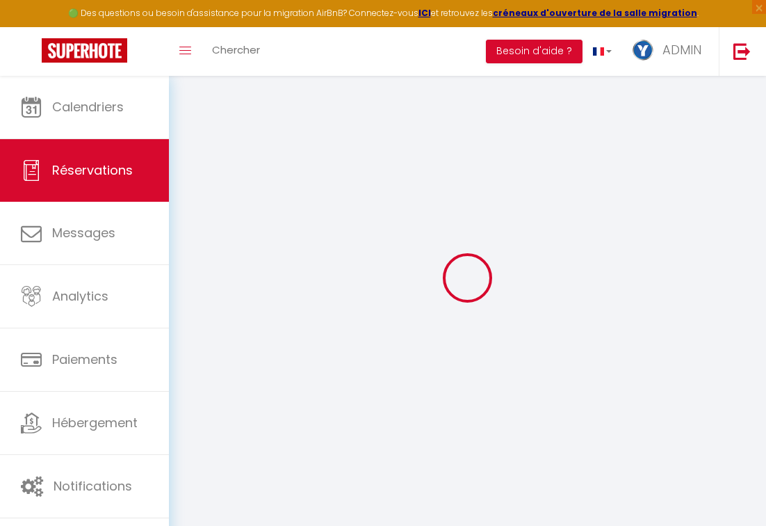
scroll to position [76, 0]
select select
checkbox input "false"
select select
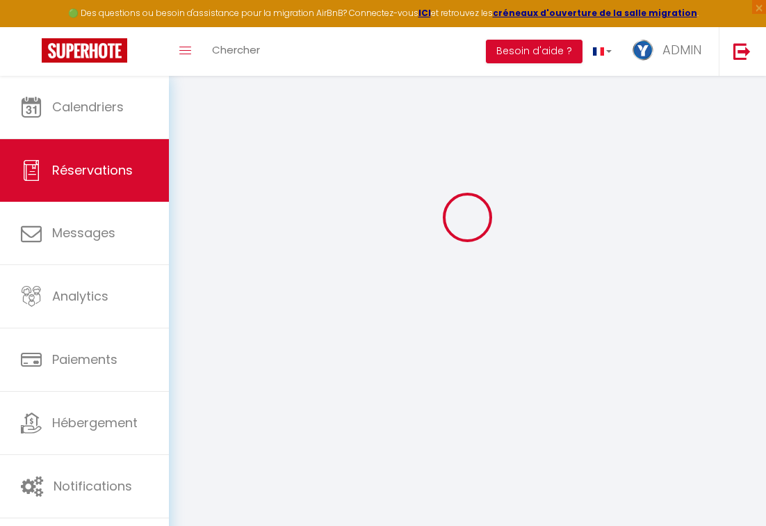
select select
checkbox input "false"
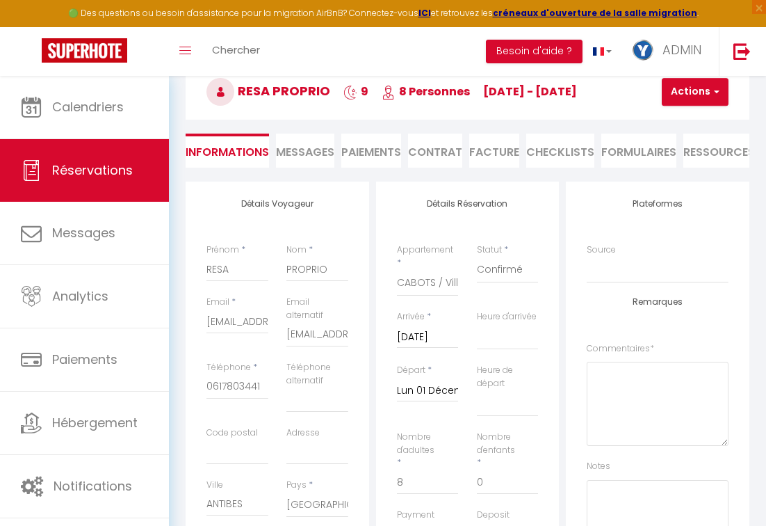
type input "648"
type input "307.44"
select select
checkbox input "false"
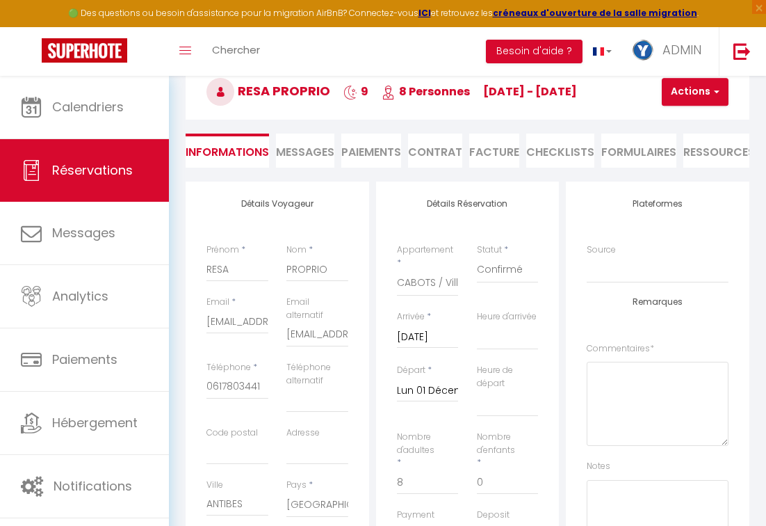
select select
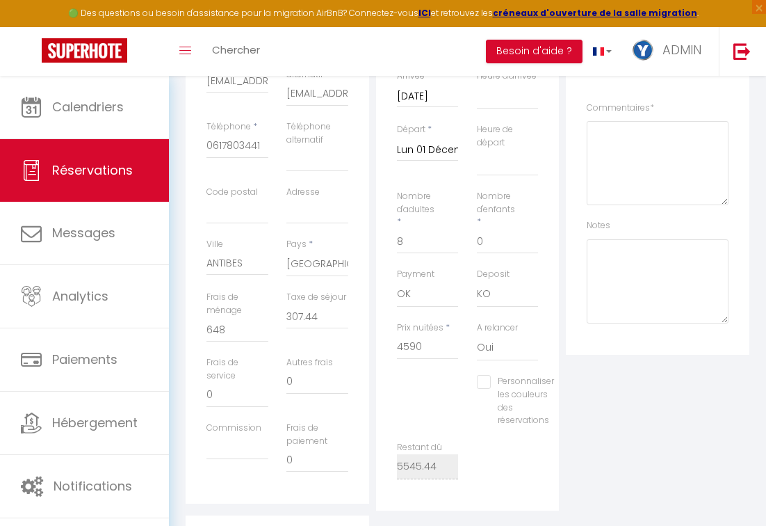
scroll to position [326, 0]
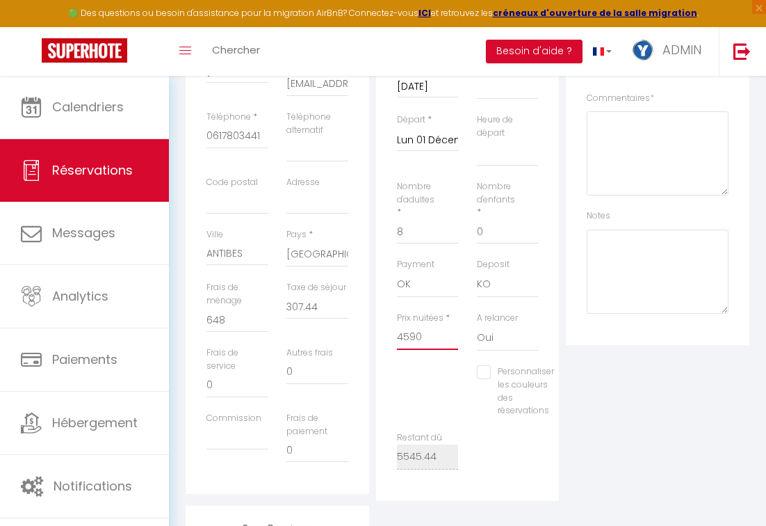
drag, startPoint x: 437, startPoint y: 366, endPoint x: 364, endPoint y: 358, distance: 73.4
click at [364, 358] on div "Détails Voyageur Prénom * RESA Nom * PROPRIO Email * [EMAIL_ADDRESS][DOMAIN_NAM…" at bounding box center [467, 215] width 571 height 569
type input "0"
select select
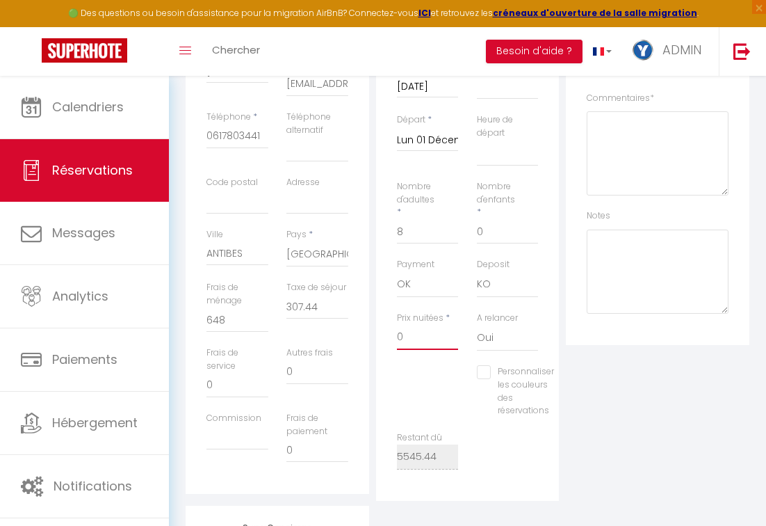
checkbox input "false"
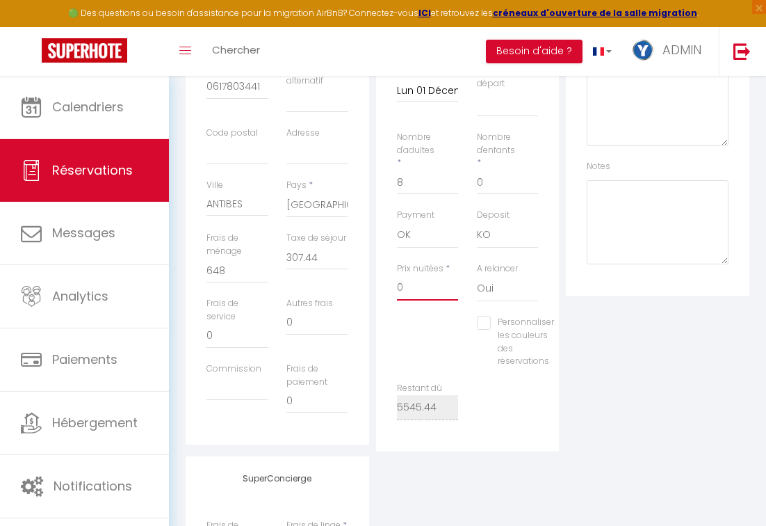
scroll to position [379, 0]
type input "0"
click at [540, 426] on div "Restant dû 5545.44" at bounding box center [468, 404] width 160 height 52
type input "0"
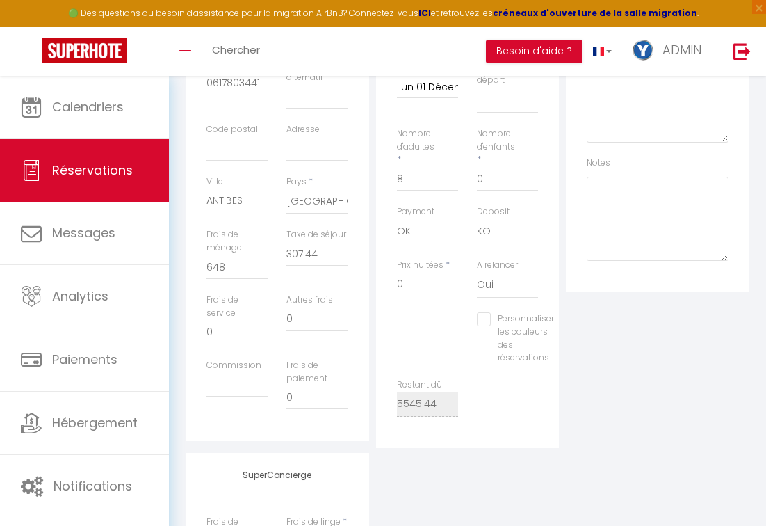
select select
checkbox input "false"
click at [530, 298] on select "Oui Non" at bounding box center [508, 285] width 62 height 26
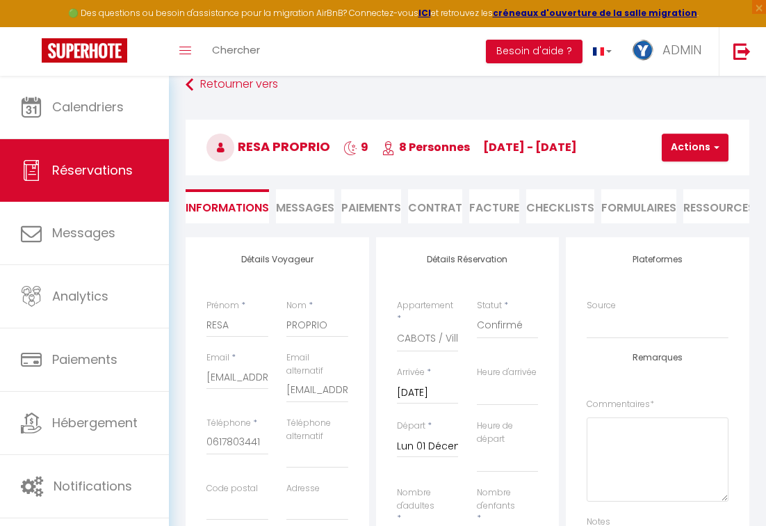
scroll to position [0, 0]
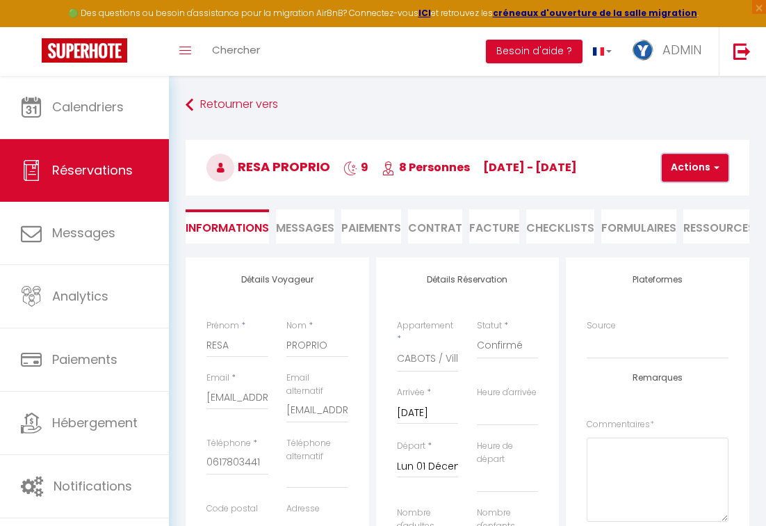
click at [699, 170] on button "Actions" at bounding box center [695, 168] width 67 height 28
click at [690, 195] on link "Enregistrer" at bounding box center [707, 198] width 110 height 18
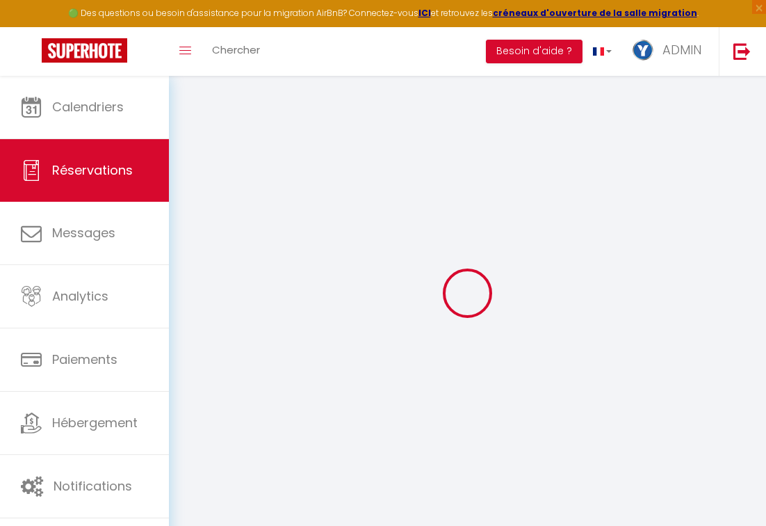
select select "not_cancelled"
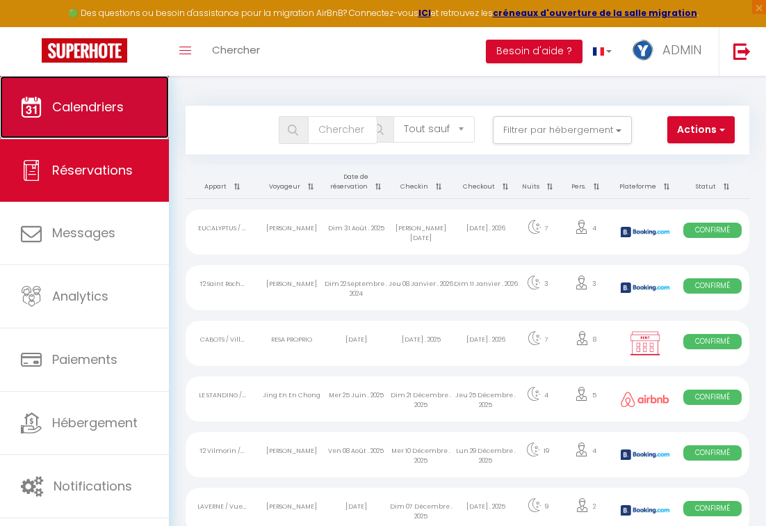
click at [102, 94] on link "Calendriers" at bounding box center [84, 107] width 169 height 63
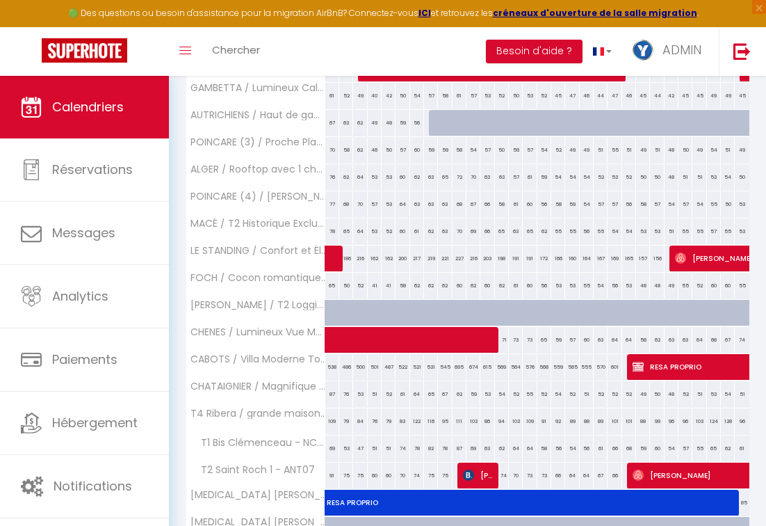
scroll to position [1531, 0]
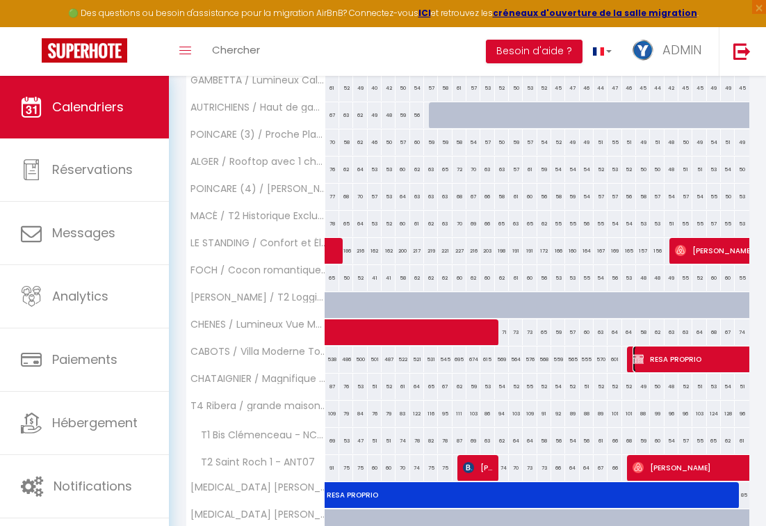
click at [689, 359] on span "RESA PROPRIO" at bounding box center [777, 359] width 288 height 26
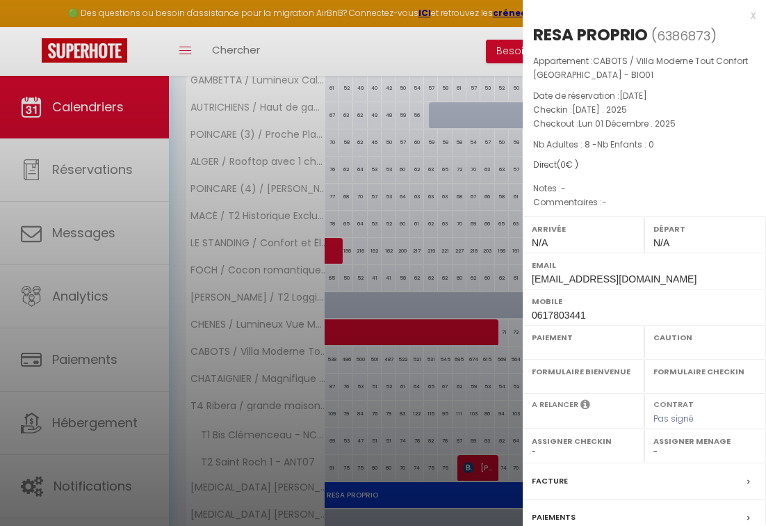
select select "OK"
select select "KO"
select select "0"
select select "1"
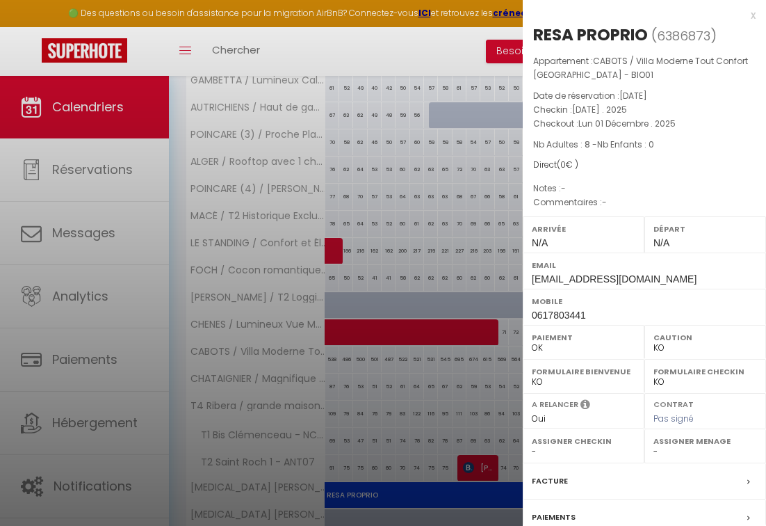
select select "48345"
select select "28564"
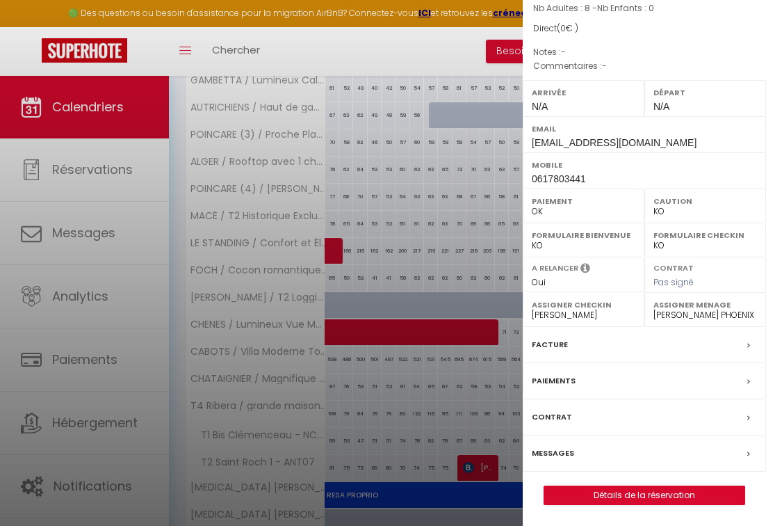
click at [640, 483] on div "RESA PROPRIO ( 6386873 ) Appartement : CABOTS / Villa Moderne Tout Confort [GEO…" at bounding box center [644, 195] width 243 height 617
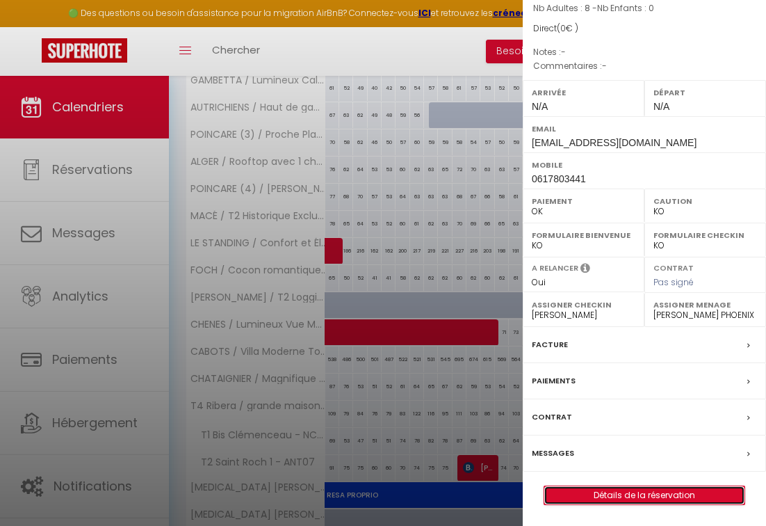
click at [635, 496] on link "Détails de la réservation" at bounding box center [644, 495] width 200 height 18
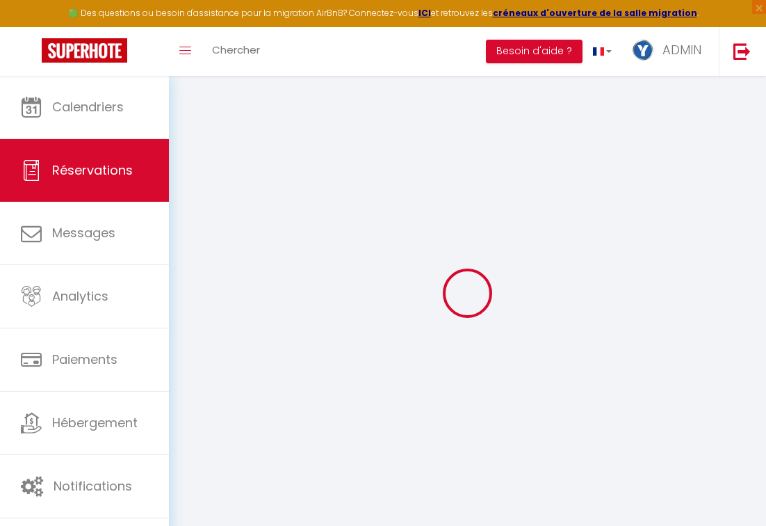
select select
checkbox input "false"
select select
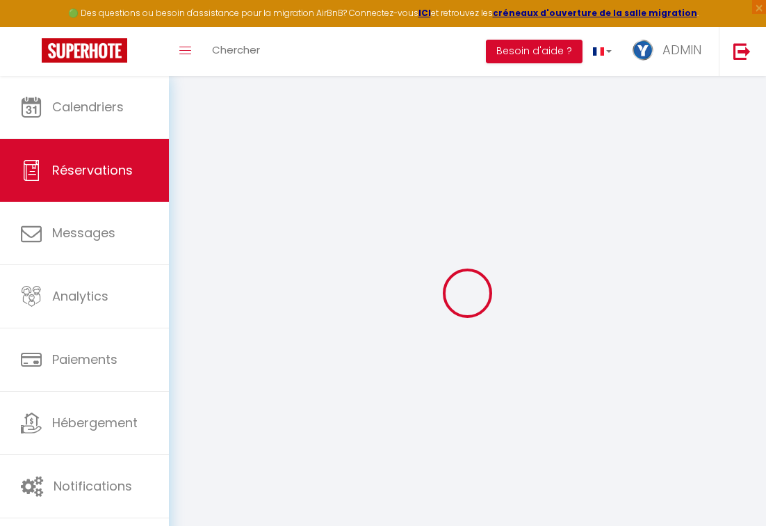
checkbox input "false"
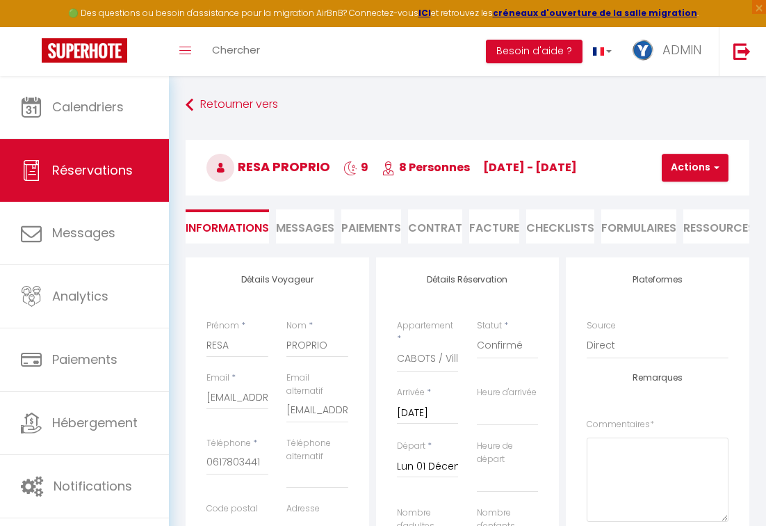
select select
checkbox input "false"
select select
